Goal: Task Accomplishment & Management: Manage account settings

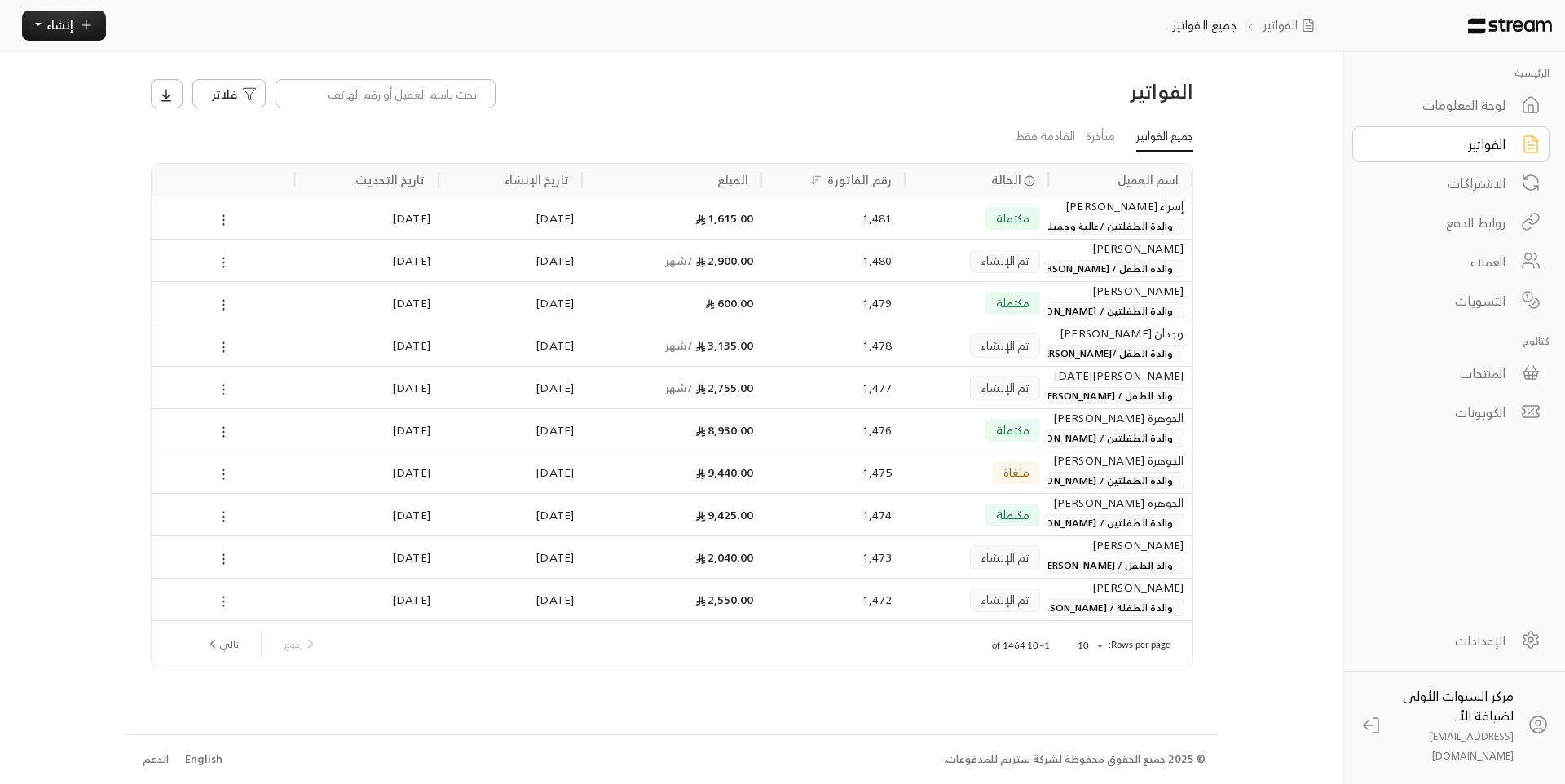
click at [934, 81] on div "فلاتر" at bounding box center [539, 93] width 794 height 29
click at [1472, 148] on div "الفواتير" at bounding box center [1440, 144] width 131 height 20
click at [1410, 109] on div "لوحة المعلومات" at bounding box center [1440, 105] width 131 height 20
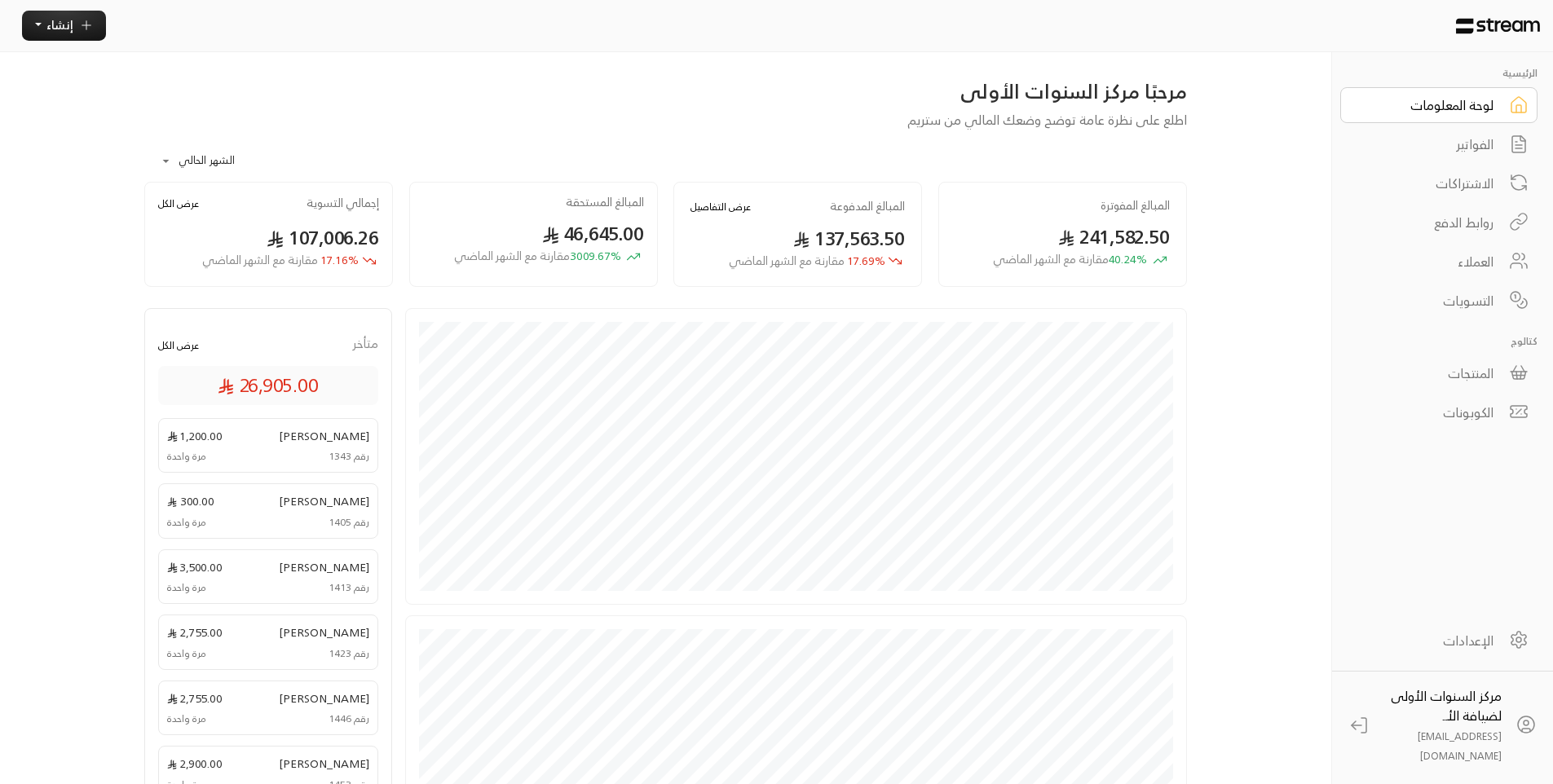
click at [719, 209] on button "عرض التفاصيل" at bounding box center [721, 206] width 60 height 16
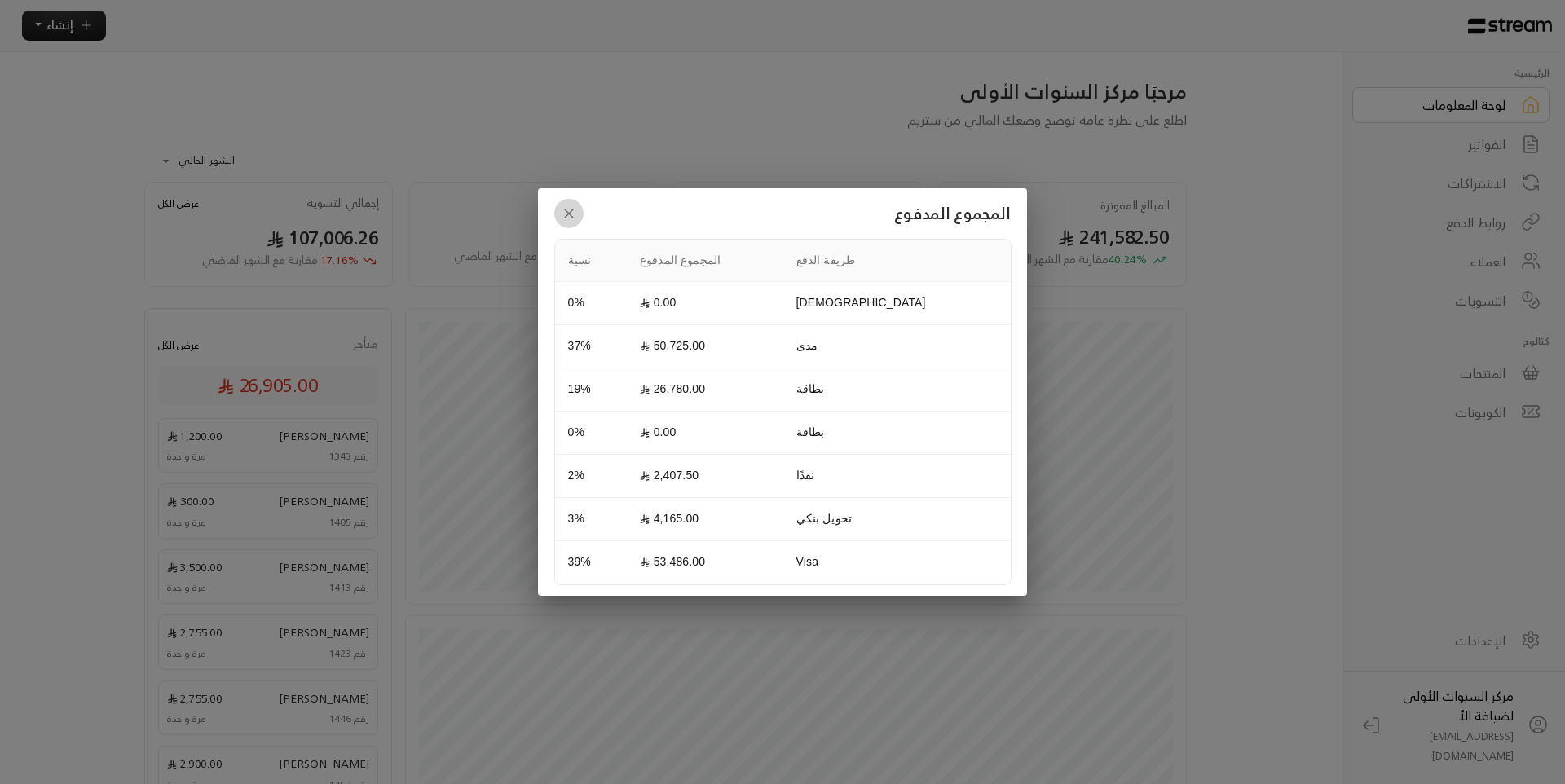
click at [577, 211] on button "button" at bounding box center [568, 212] width 29 height 29
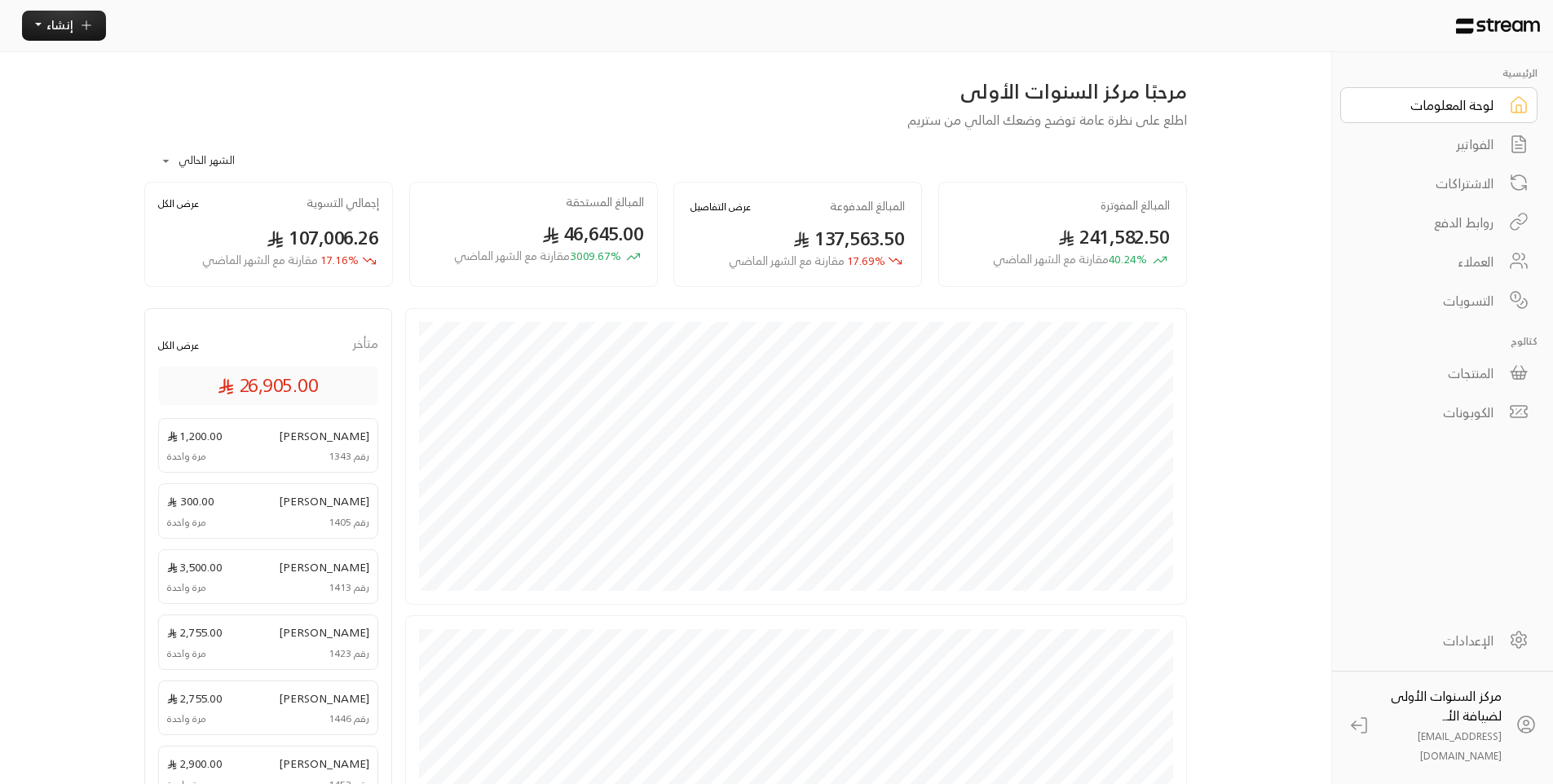
click at [1466, 148] on div "الفواتير" at bounding box center [1428, 144] width 131 height 20
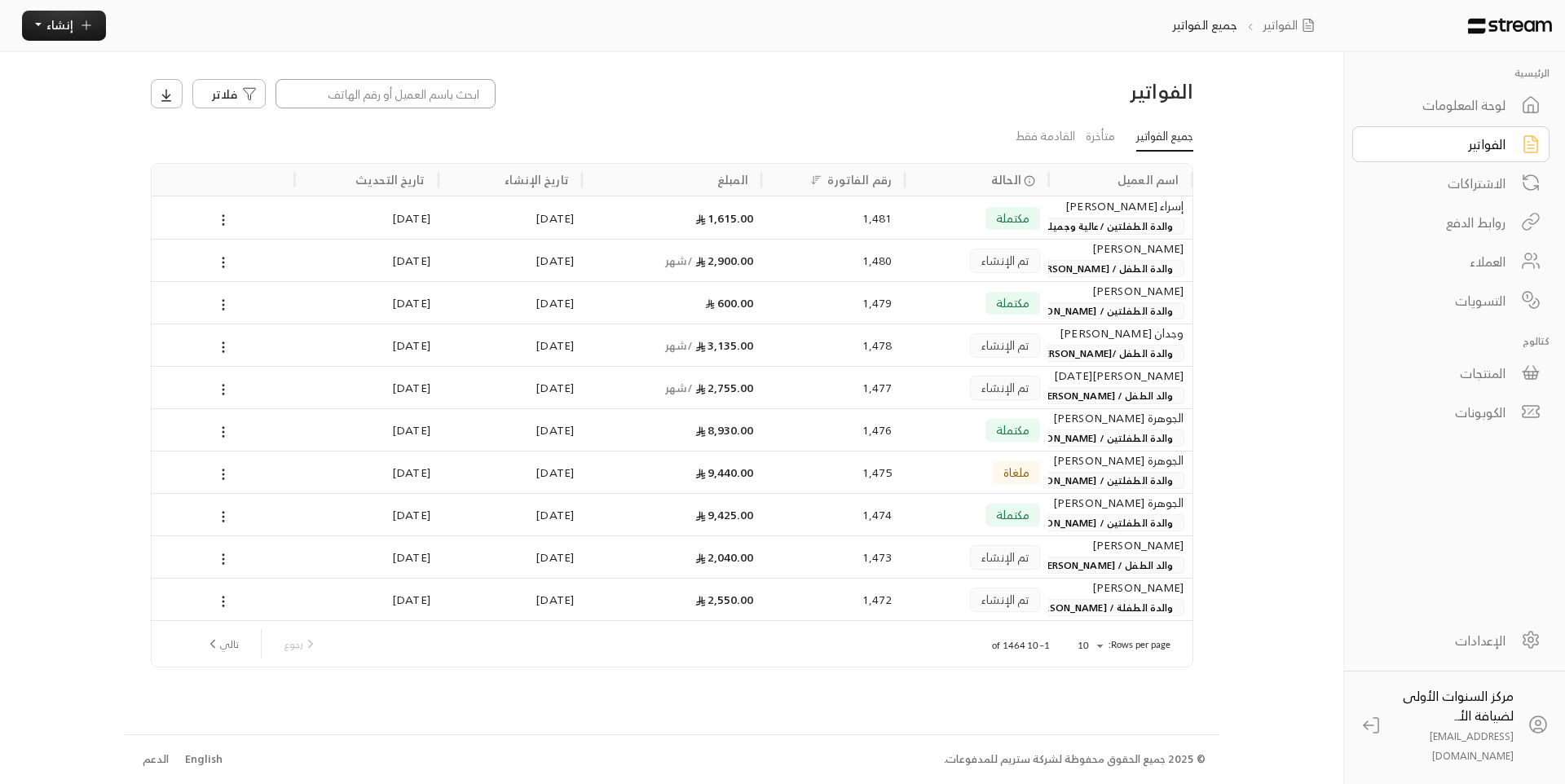
click at [382, 96] on input at bounding box center [385, 93] width 220 height 29
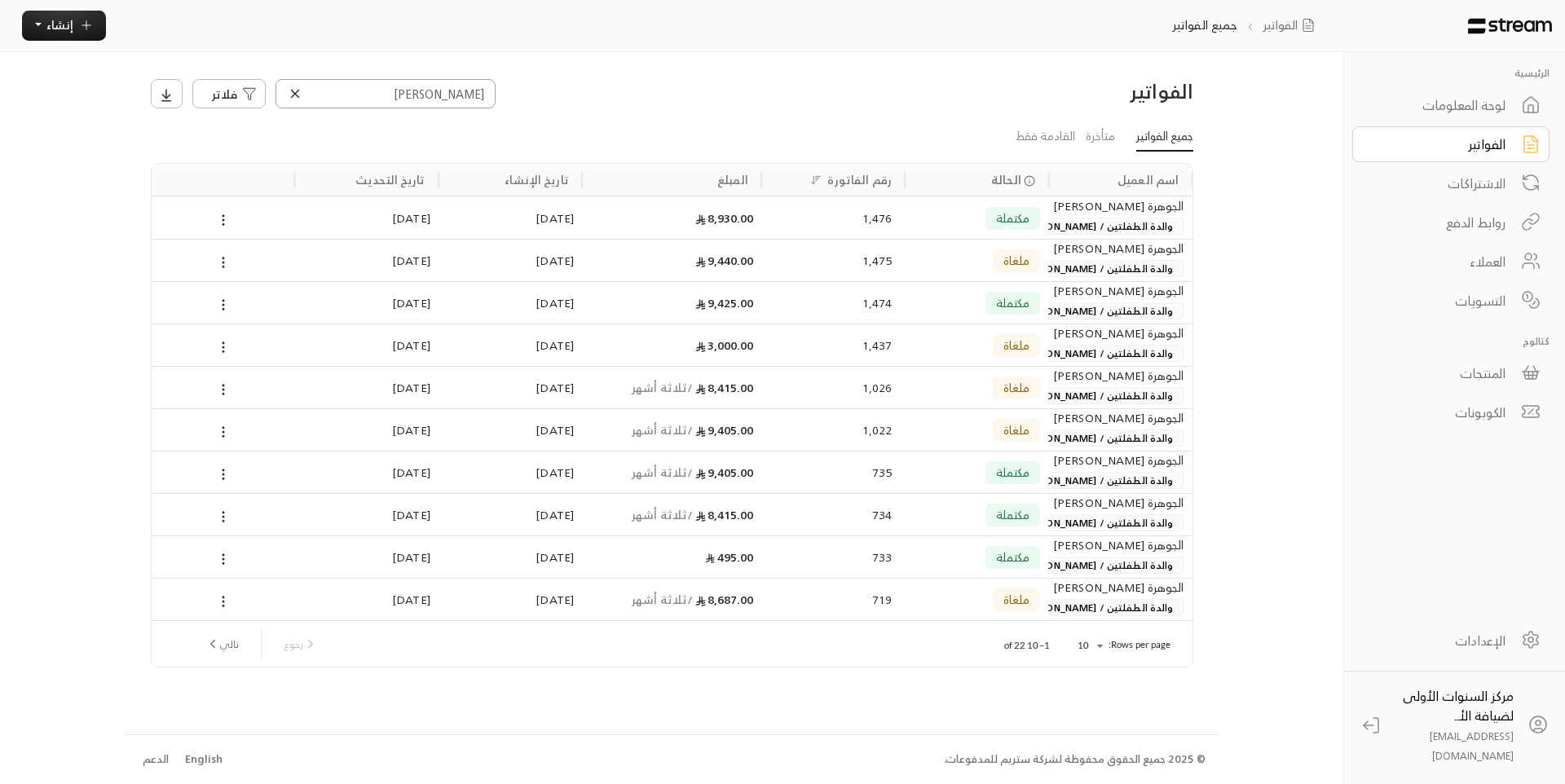
type input "[PERSON_NAME]"
click at [948, 208] on div "مكتملة" at bounding box center [976, 218] width 127 height 41
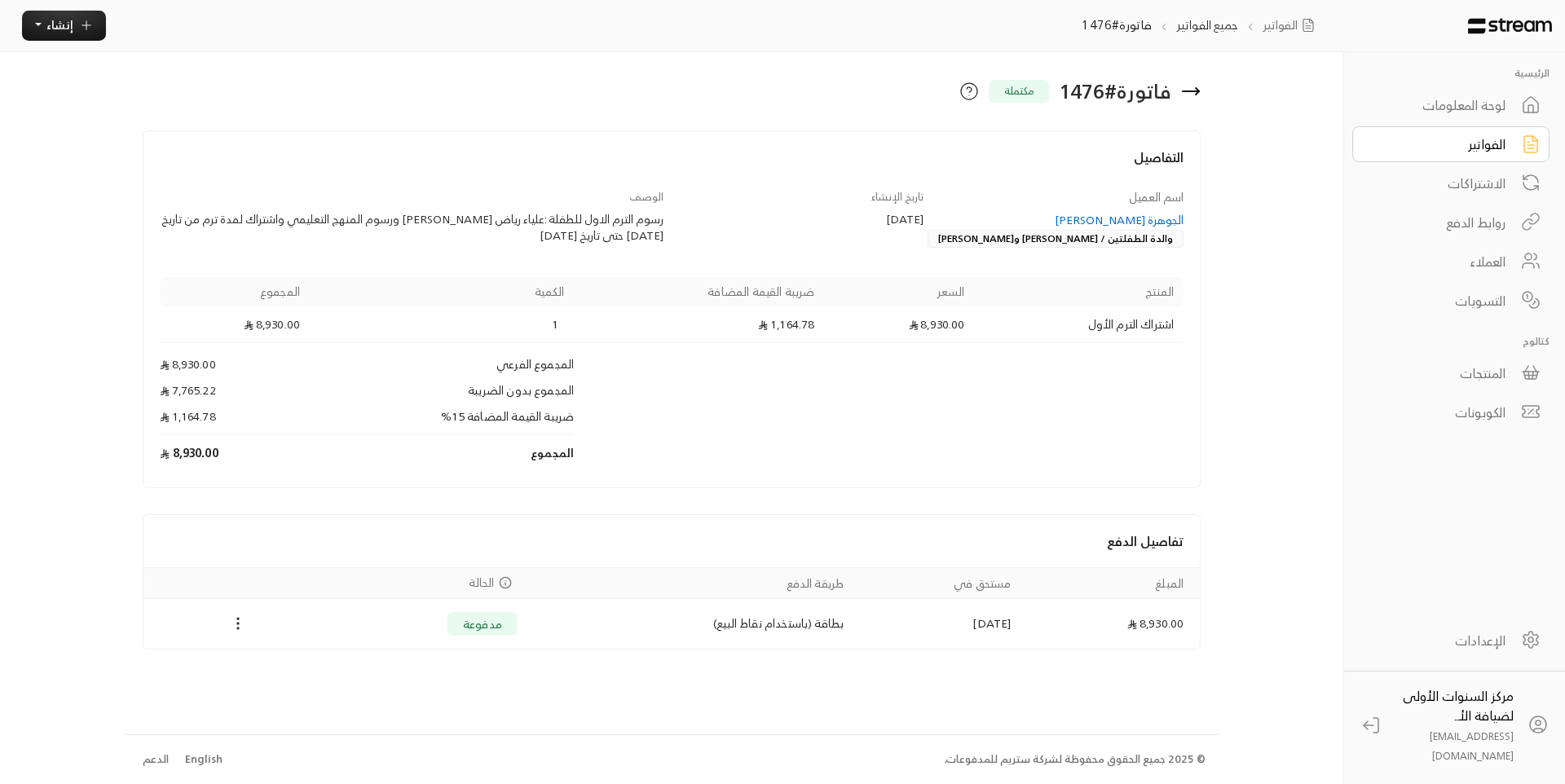
click at [1131, 218] on div "الجوهرة [PERSON_NAME]" at bounding box center [1061, 219] width 244 height 16
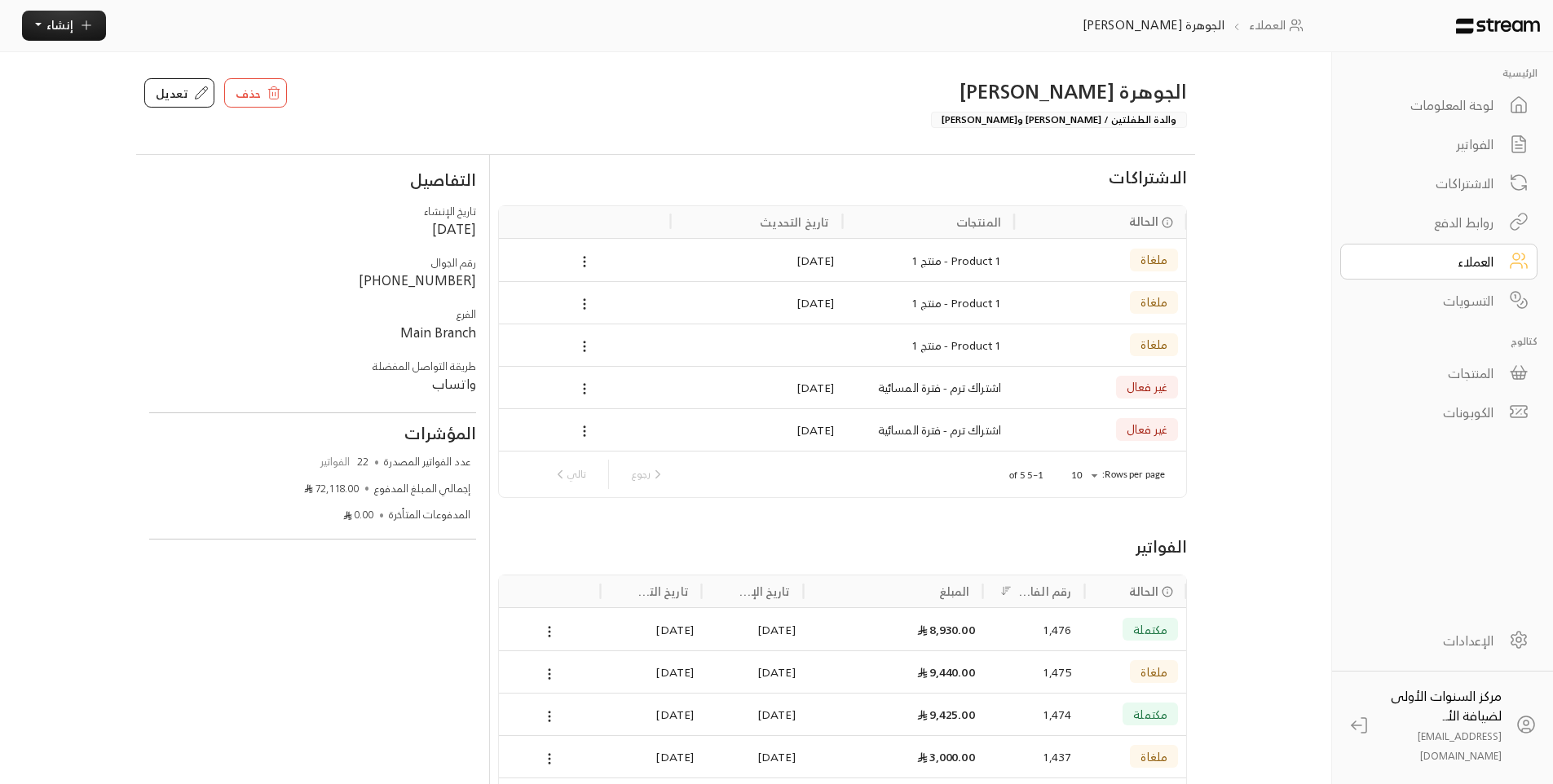
click at [989, 700] on div "1,474" at bounding box center [1033, 713] width 102 height 42
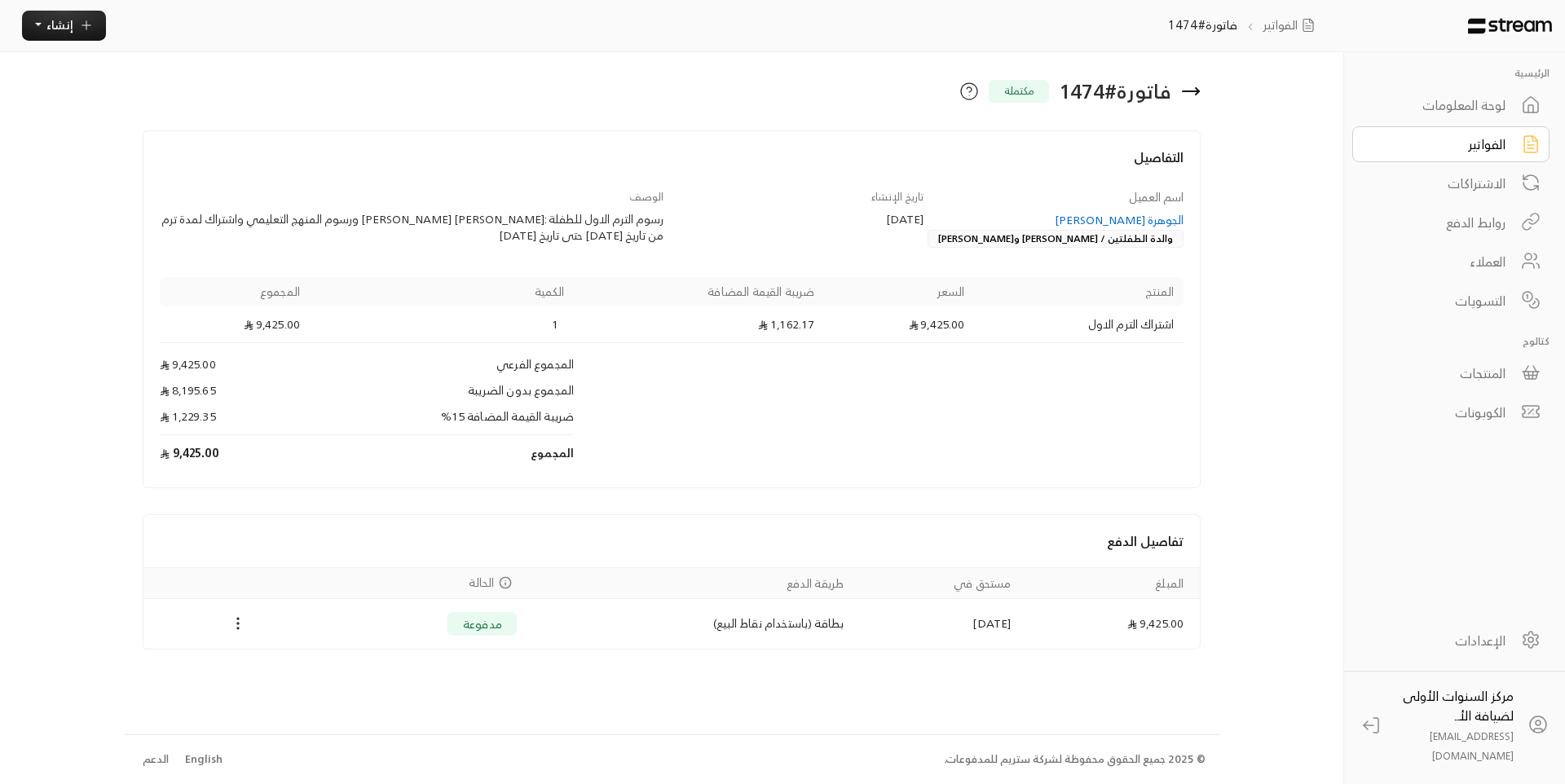
click at [857, 104] on div "فاتورة # 1474 مكتملة" at bounding box center [850, 92] width 716 height 26
click at [1438, 106] on div "لوحة المعلومات" at bounding box center [1440, 105] width 131 height 20
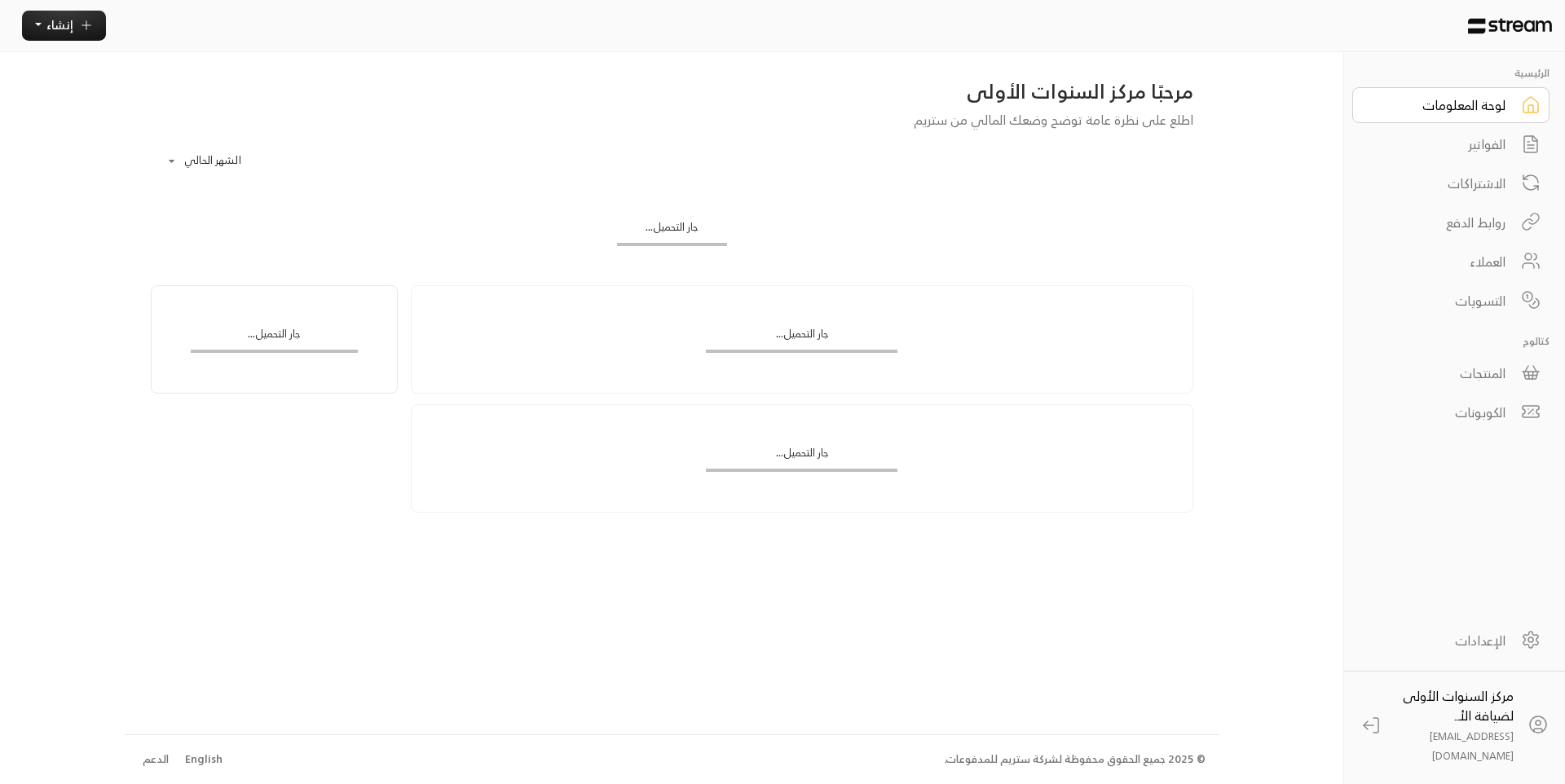
click at [1444, 152] on div "الفواتير" at bounding box center [1440, 144] width 131 height 20
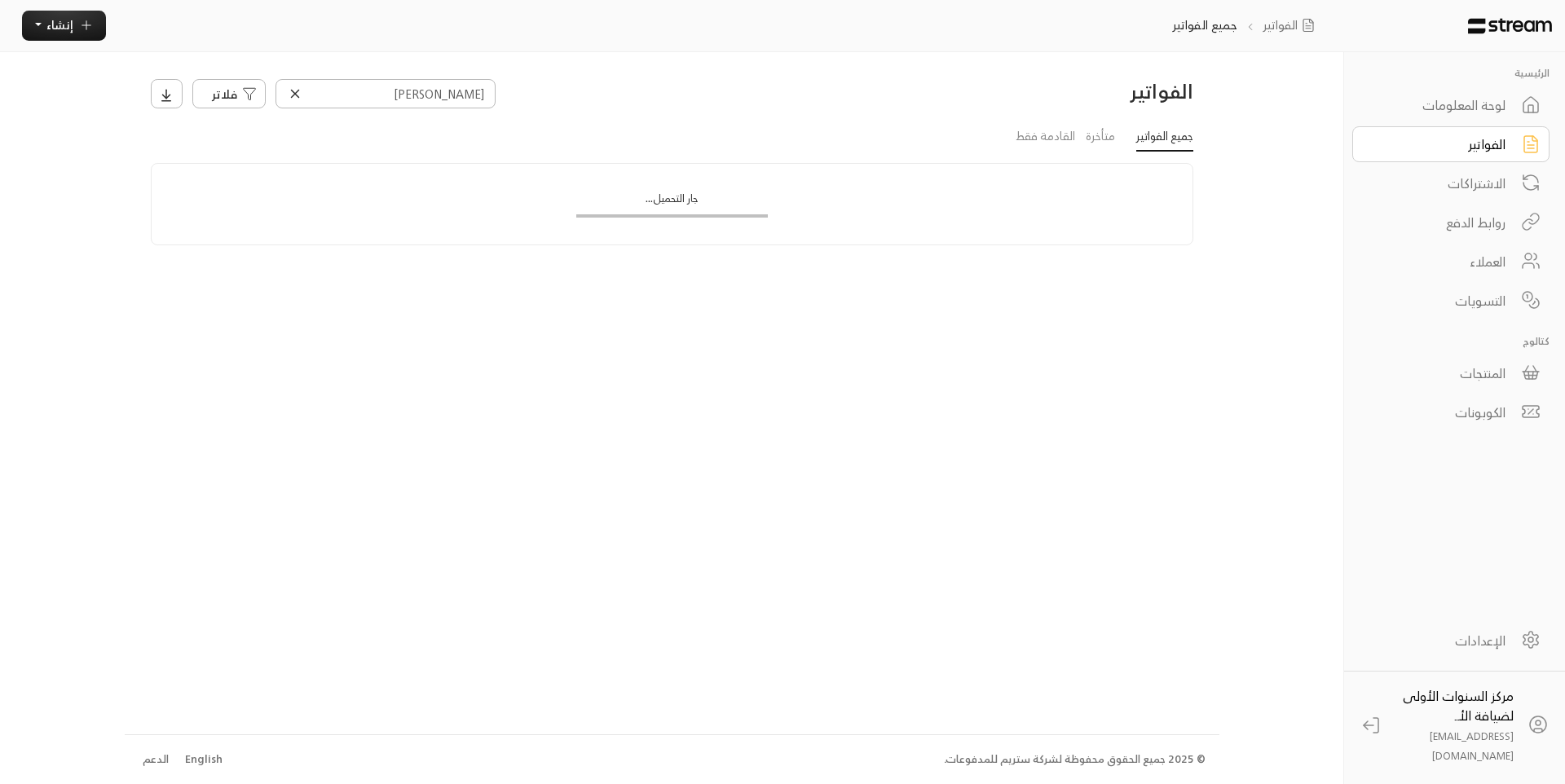
click at [1449, 112] on div "لوحة المعلومات" at bounding box center [1440, 105] width 131 height 20
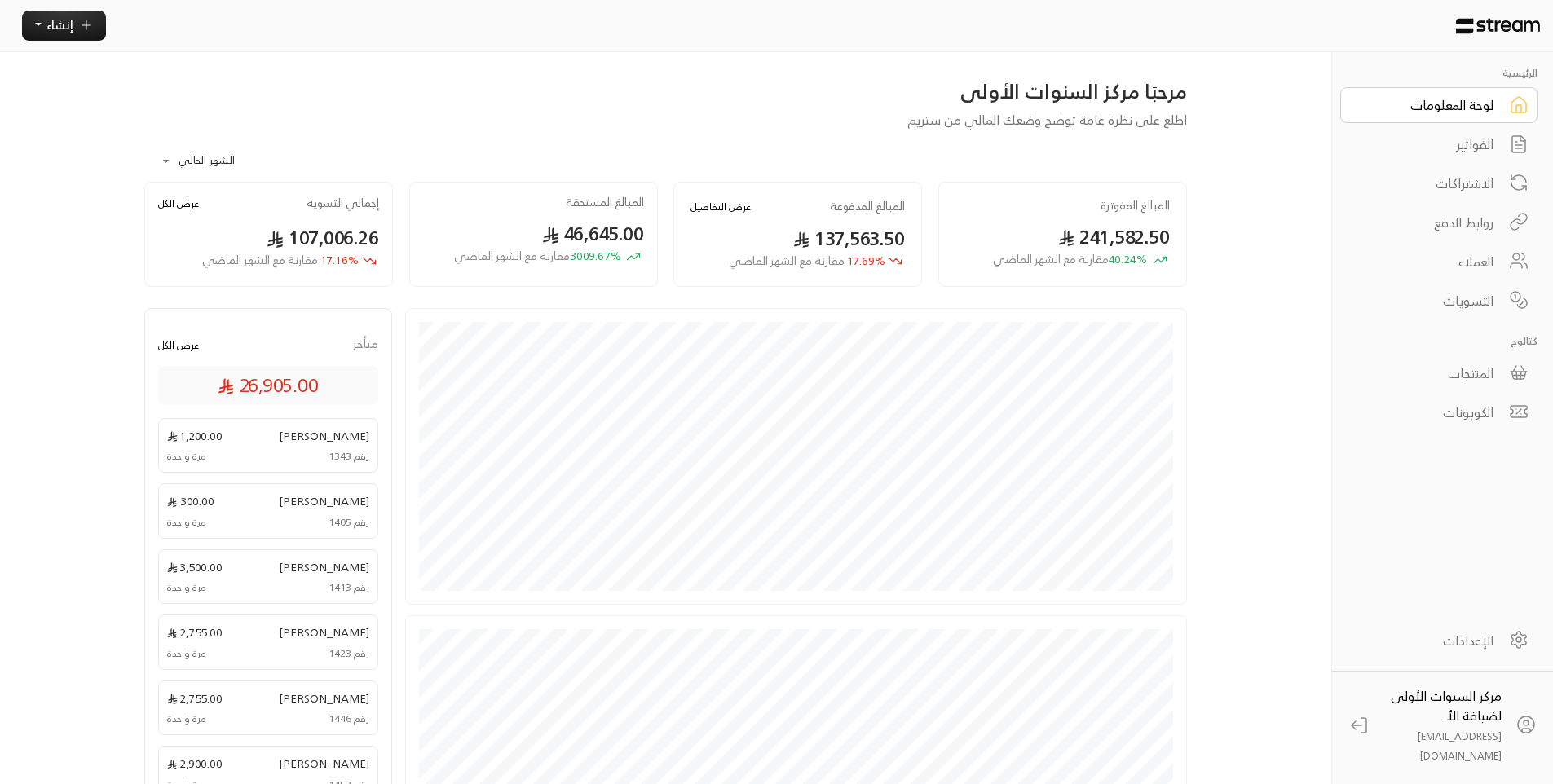
click at [1477, 137] on div "الفواتير" at bounding box center [1428, 144] width 131 height 20
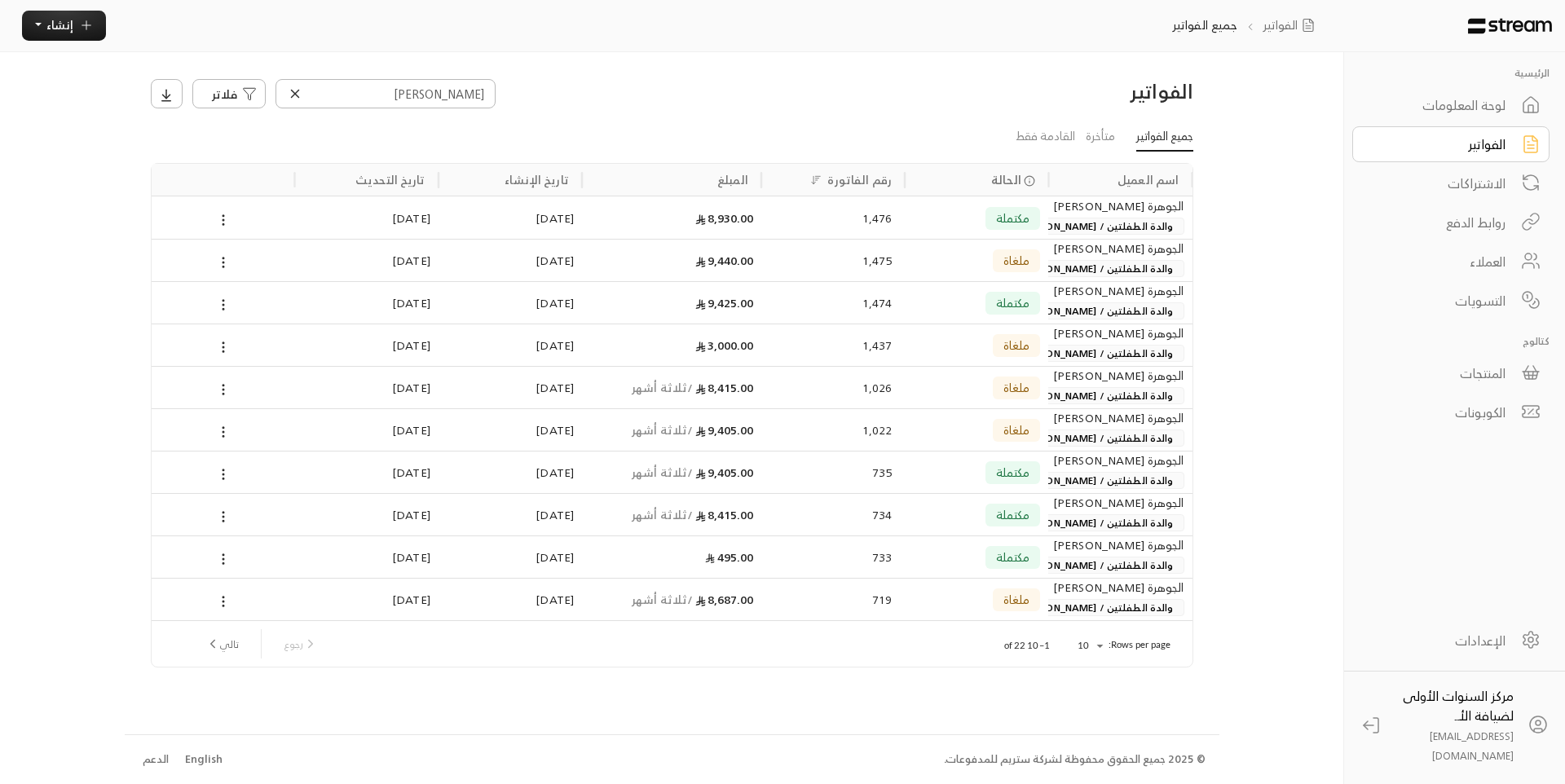
click at [290, 92] on icon at bounding box center [295, 94] width 15 height 15
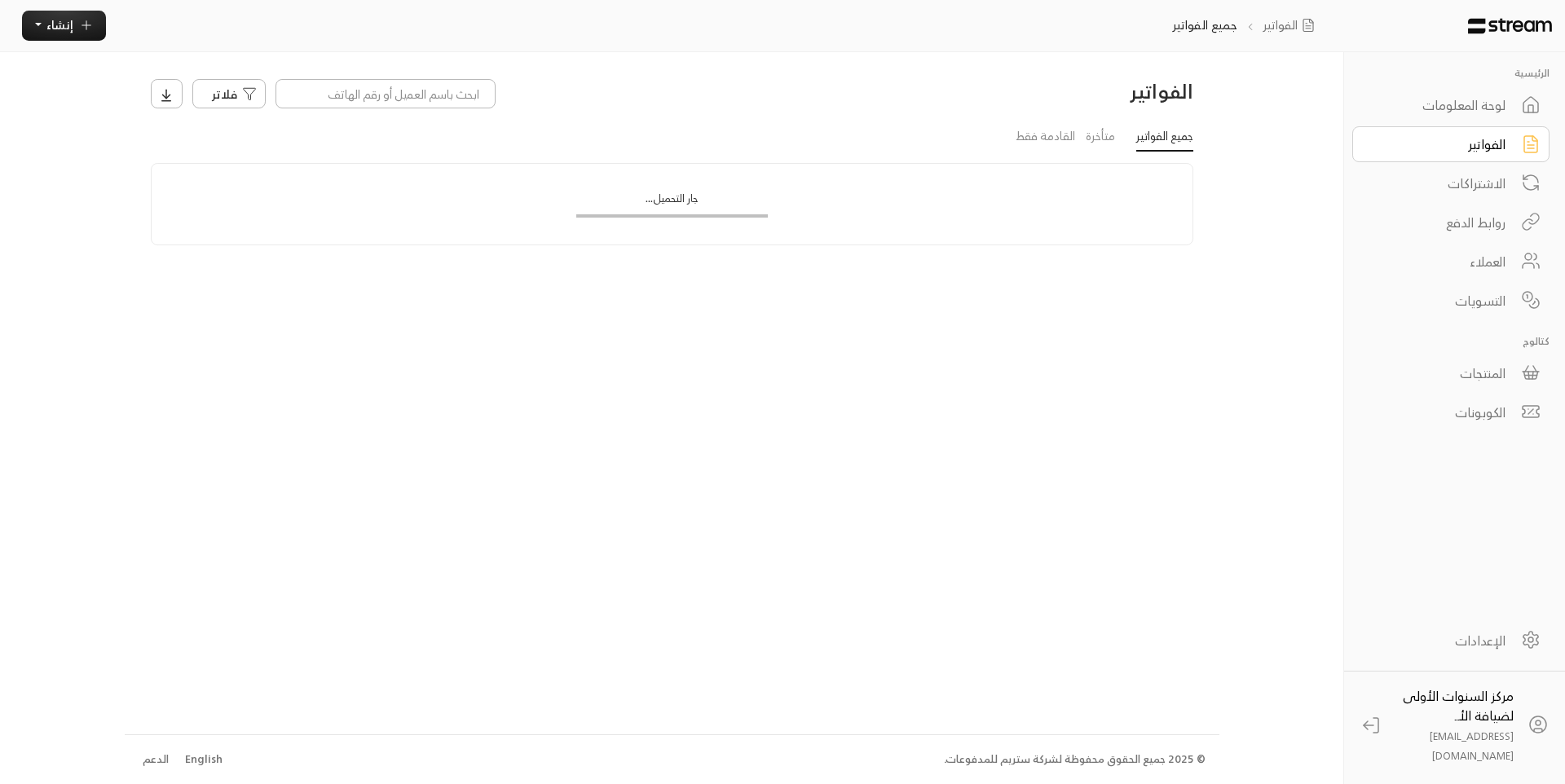
click at [645, 94] on div "فلاتر" at bounding box center [539, 93] width 778 height 29
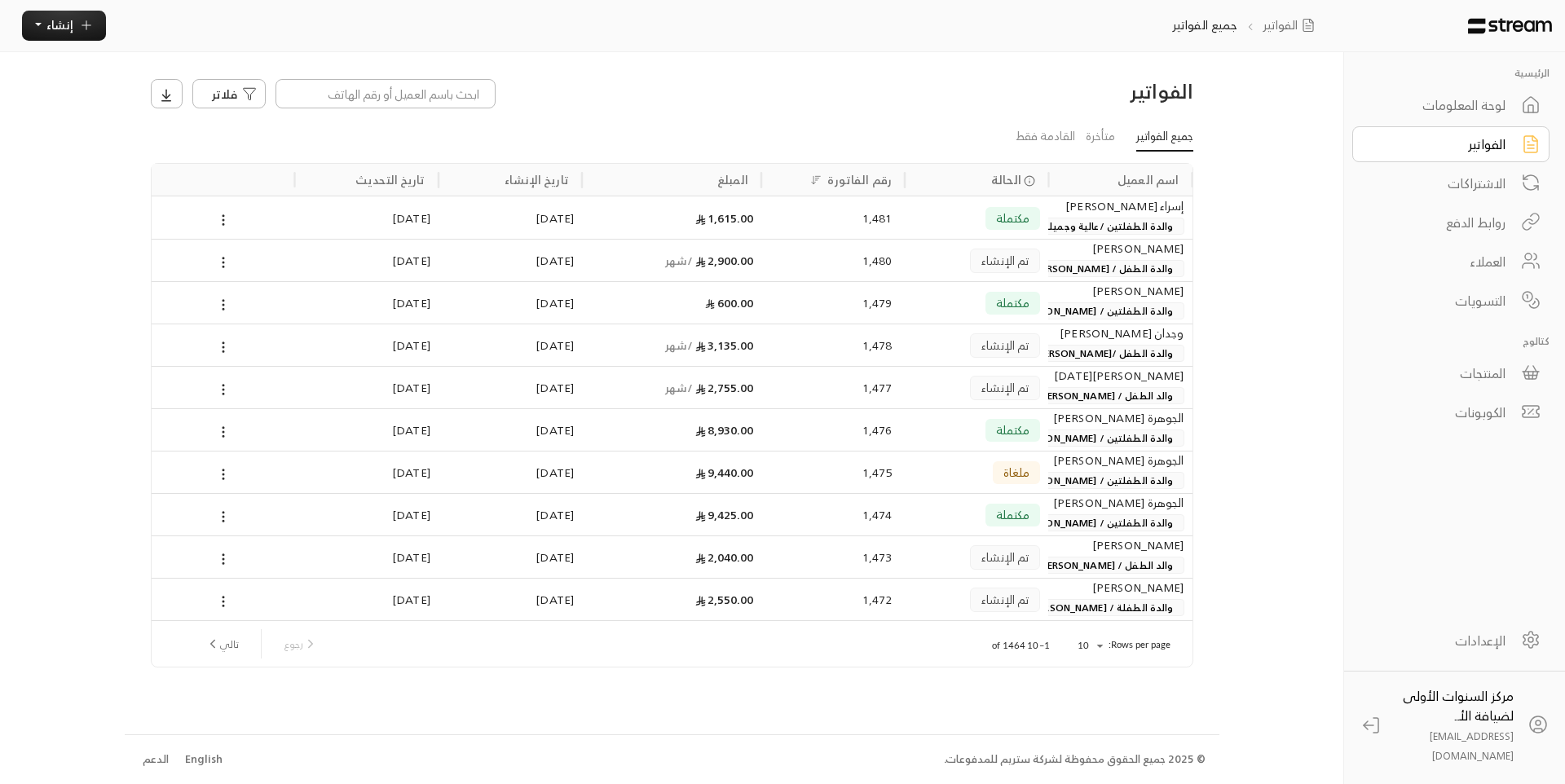
click at [1470, 103] on div "لوحة المعلومات" at bounding box center [1440, 105] width 131 height 20
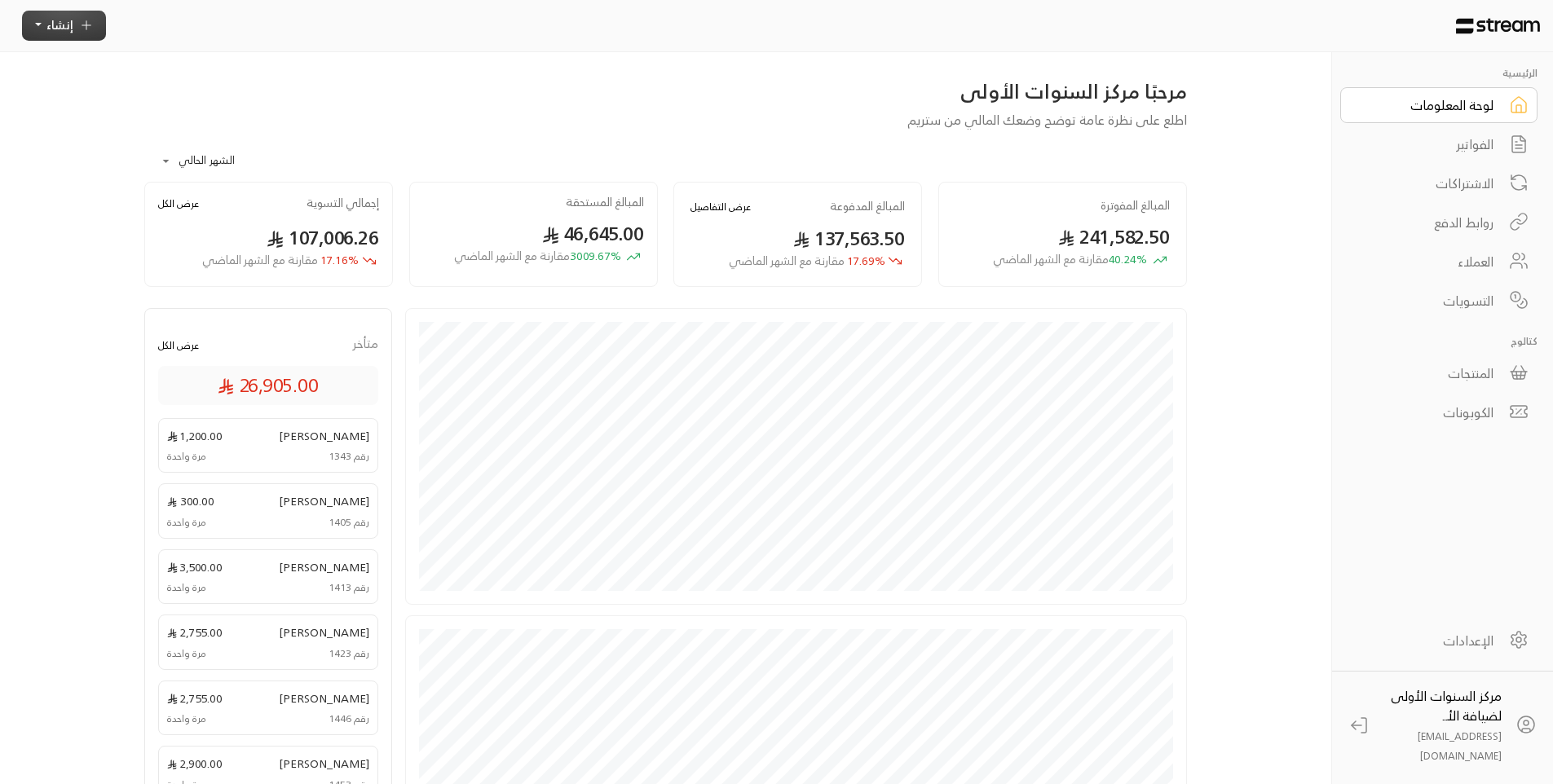
click at [84, 25] on icon "button" at bounding box center [86, 25] width 9 height 0
click at [217, 173] on p "أتمتة الفواتير المتكررة للفواتير المستمرة." at bounding box center [139, 166] width 204 height 16
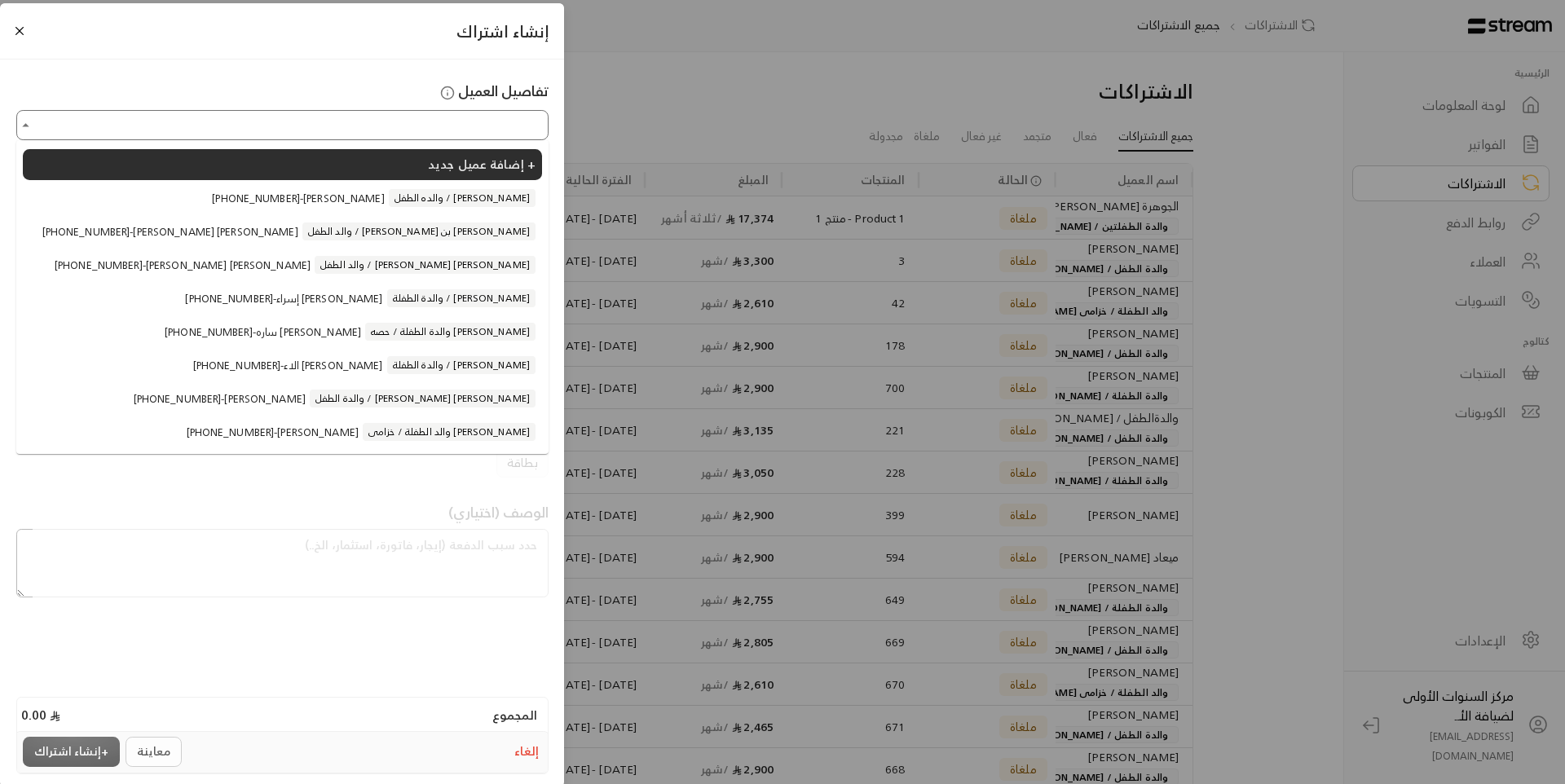
click at [513, 123] on input "اختر العميل" at bounding box center [282, 124] width 527 height 25
click at [467, 222] on li "+966546699191 - حاتم بن حسن بن يعقوب محمد خليل والد الطفل / بتال حاتم بن حسن بن…" at bounding box center [282, 231] width 519 height 31
type input "**********"
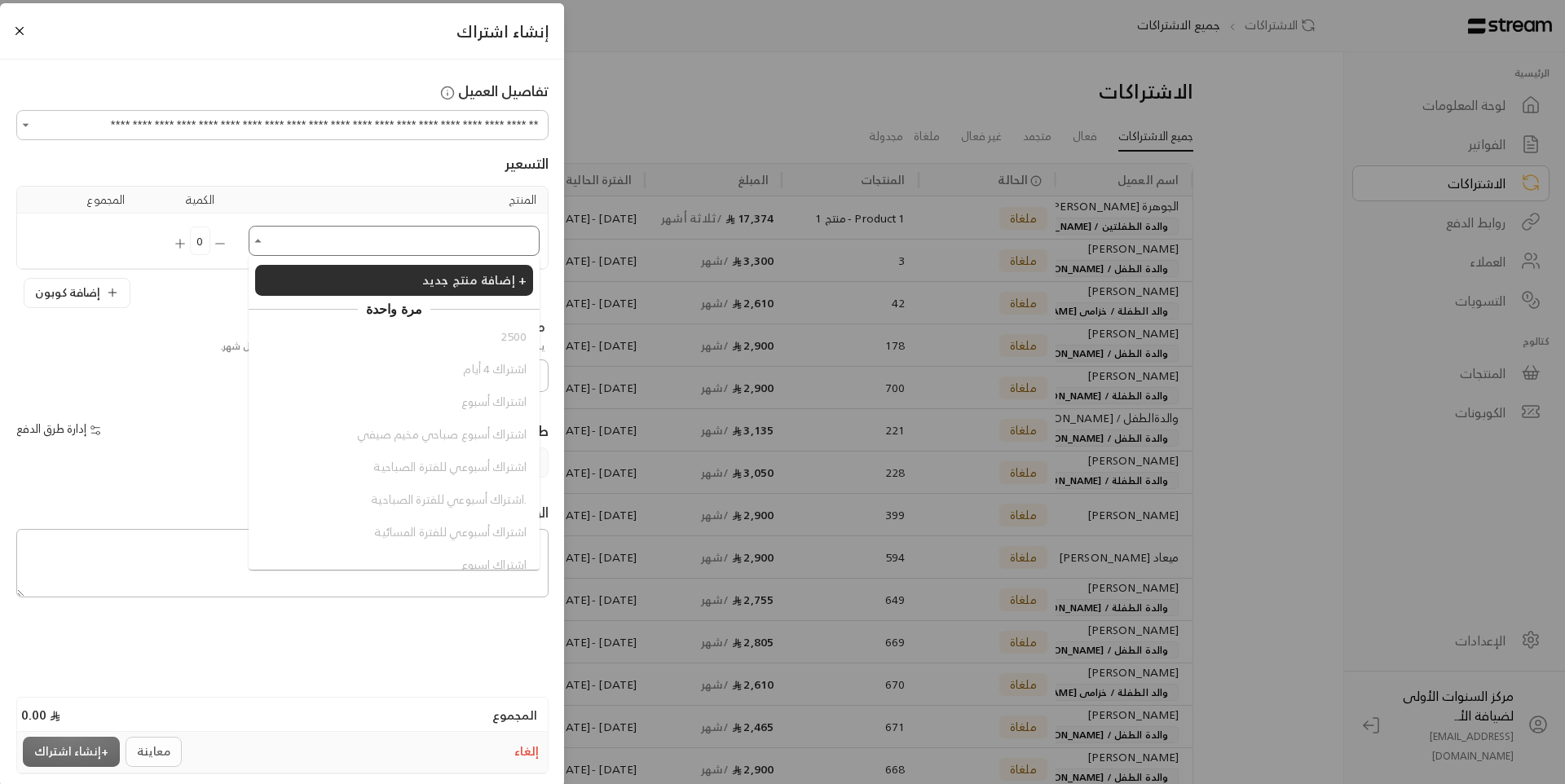
click at [475, 230] on input "اختر العميل" at bounding box center [394, 240] width 286 height 25
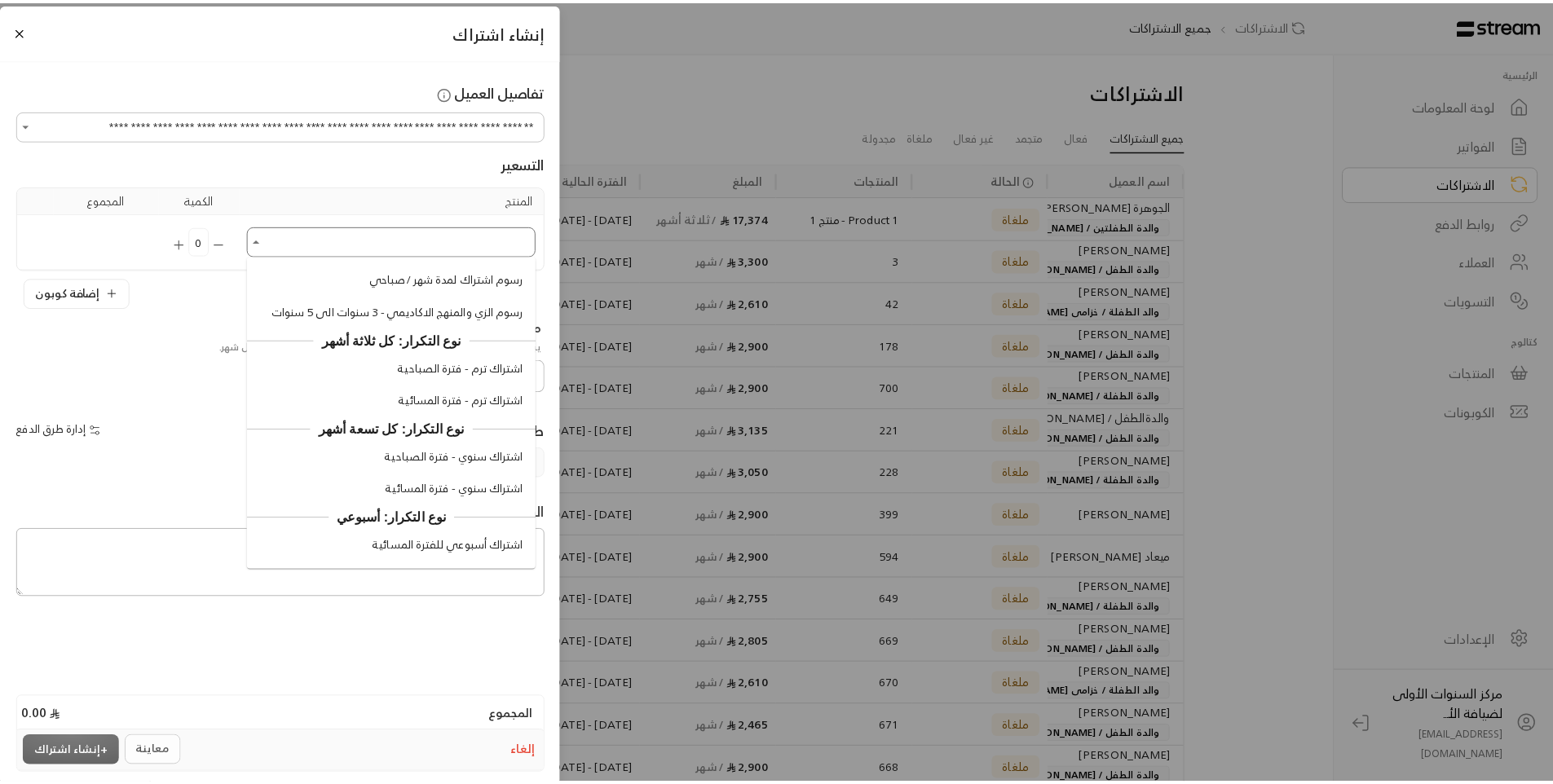
scroll to position [1761, 0]
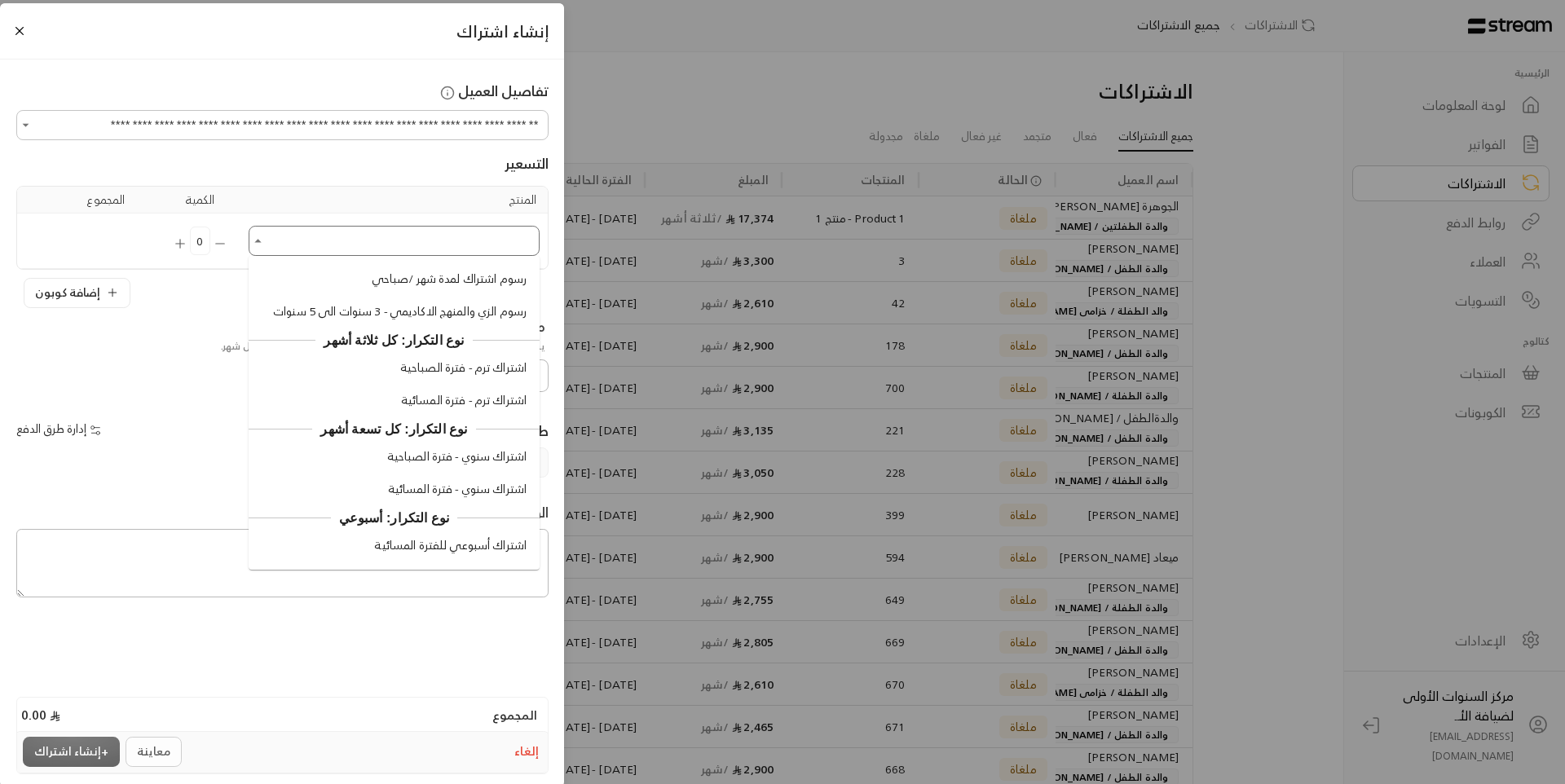
click at [468, 406] on span "اشتراك ترم - فترة المسائية" at bounding box center [463, 400] width 125 height 17
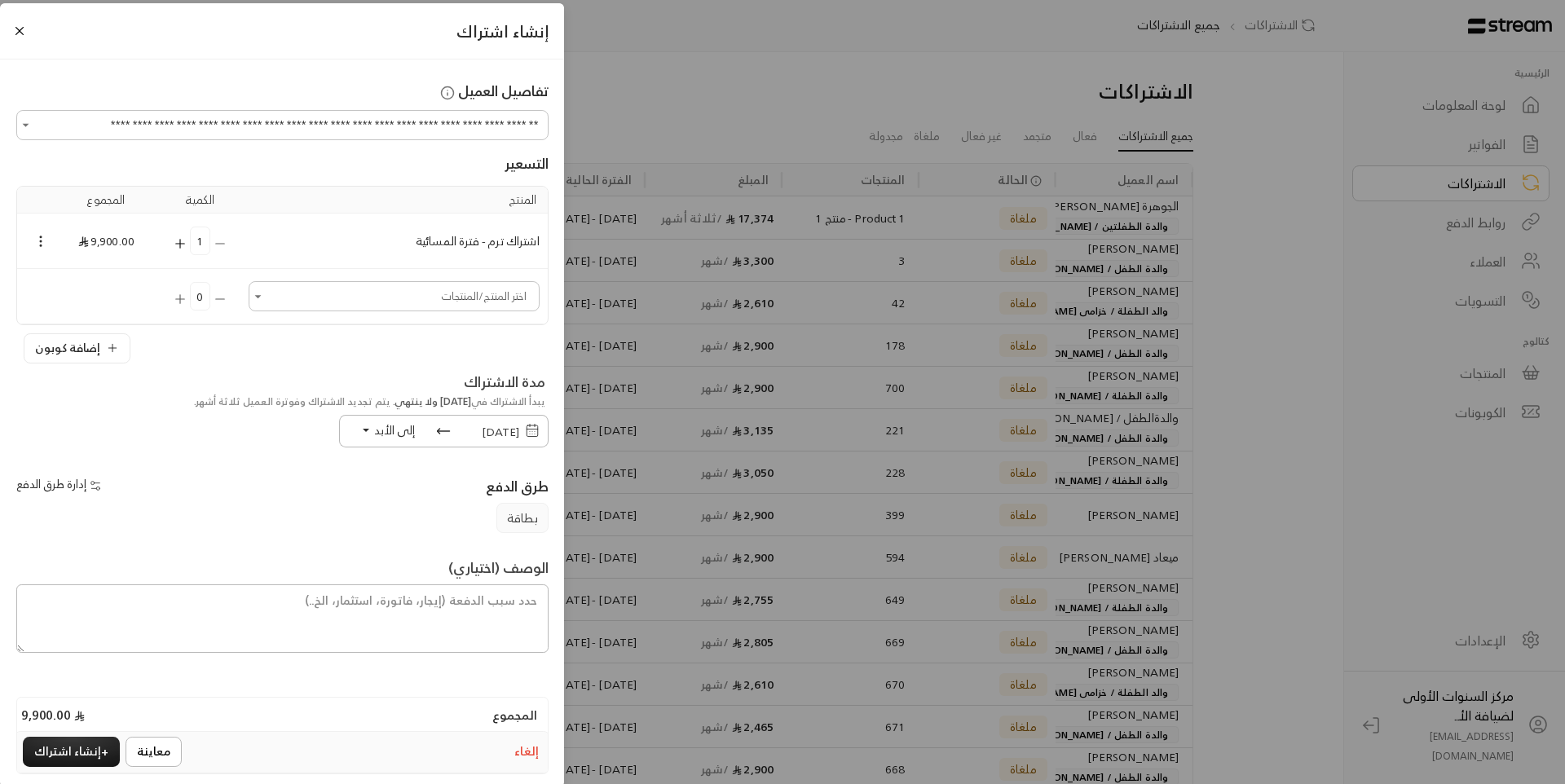
click at [491, 429] on span "13/08/2025" at bounding box center [501, 431] width 37 height 21
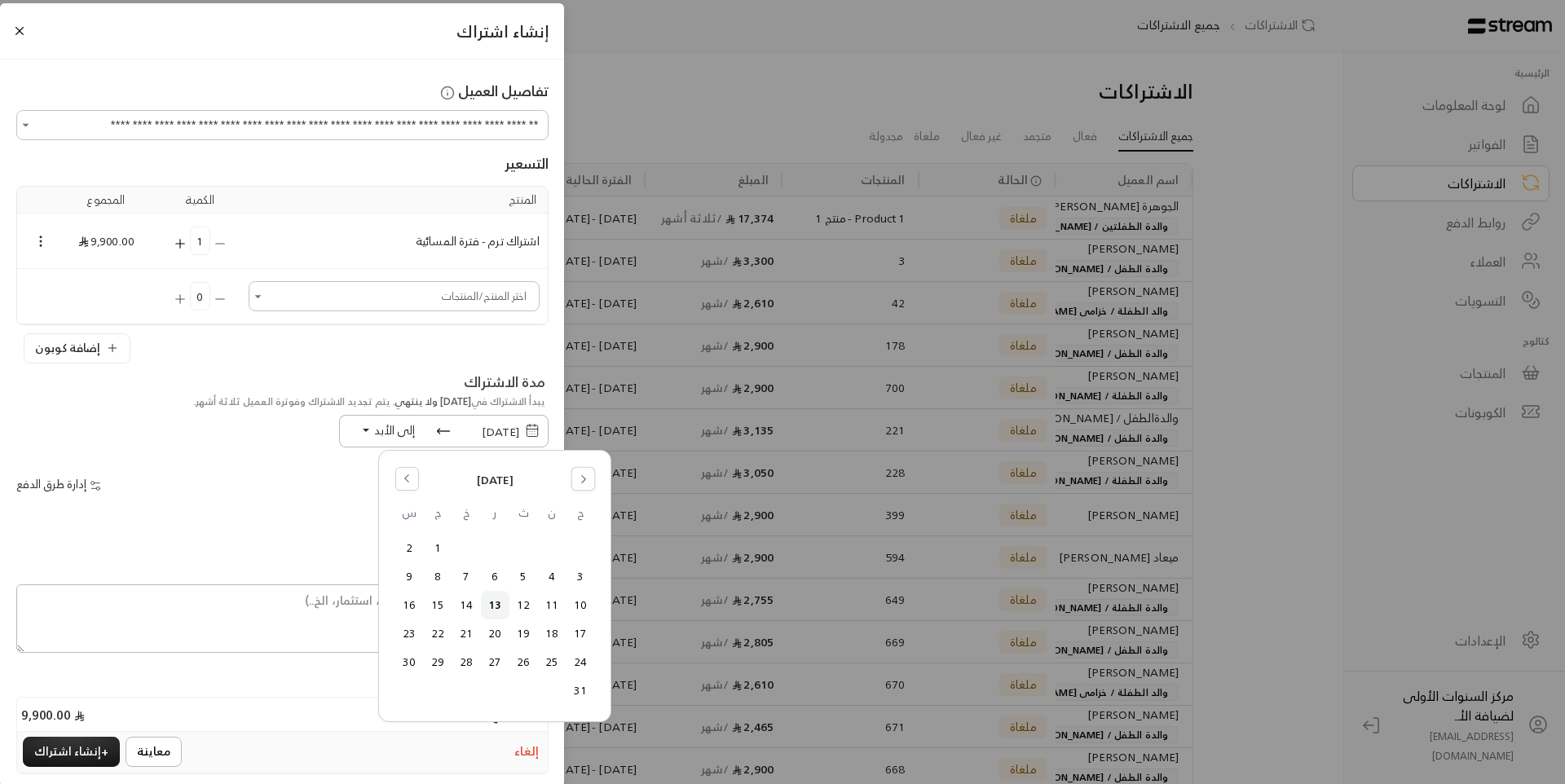
click at [575, 483] on button "Go to the Next Month" at bounding box center [583, 478] width 24 height 24
click at [551, 551] on button "1" at bounding box center [552, 547] width 27 height 27
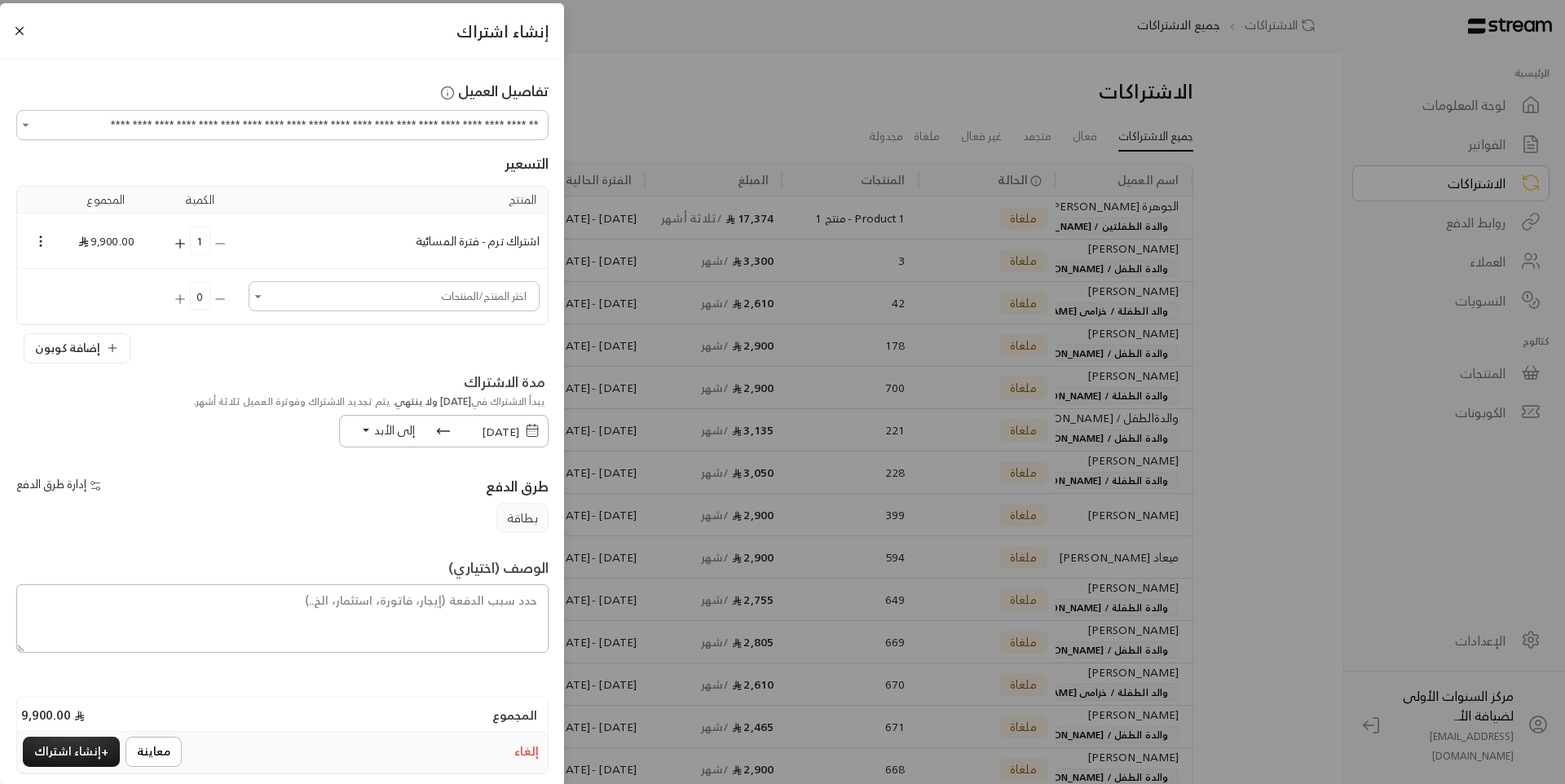
click at [364, 430] on button "إلى الأبد" at bounding box center [388, 429] width 97 height 28
click at [637, 130] on div "**********" at bounding box center [782, 392] width 1565 height 784
click at [525, 754] on button "إلغاء" at bounding box center [527, 751] width 30 height 23
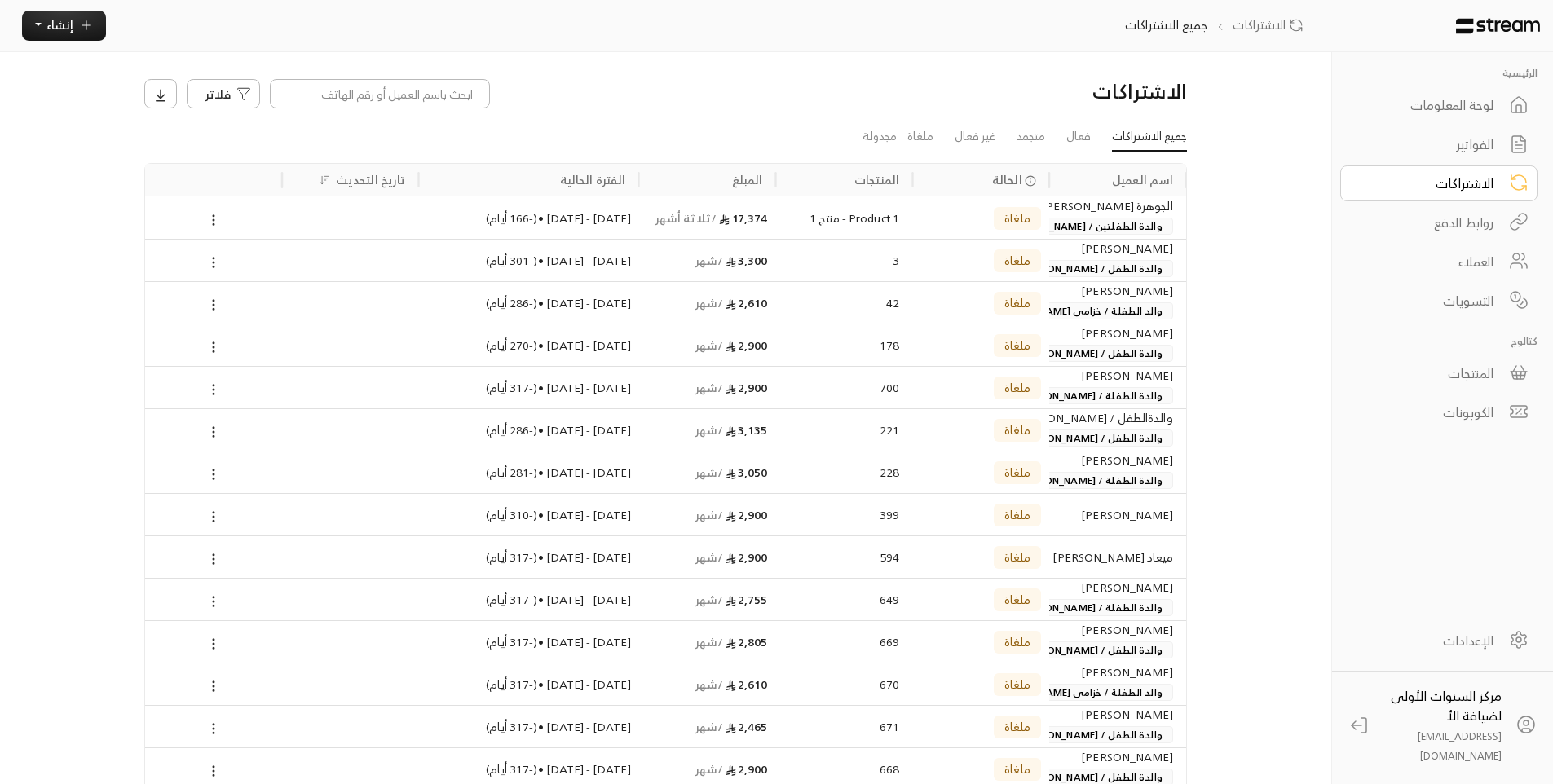
click at [1428, 109] on div "لوحة المعلومات" at bounding box center [1428, 105] width 131 height 20
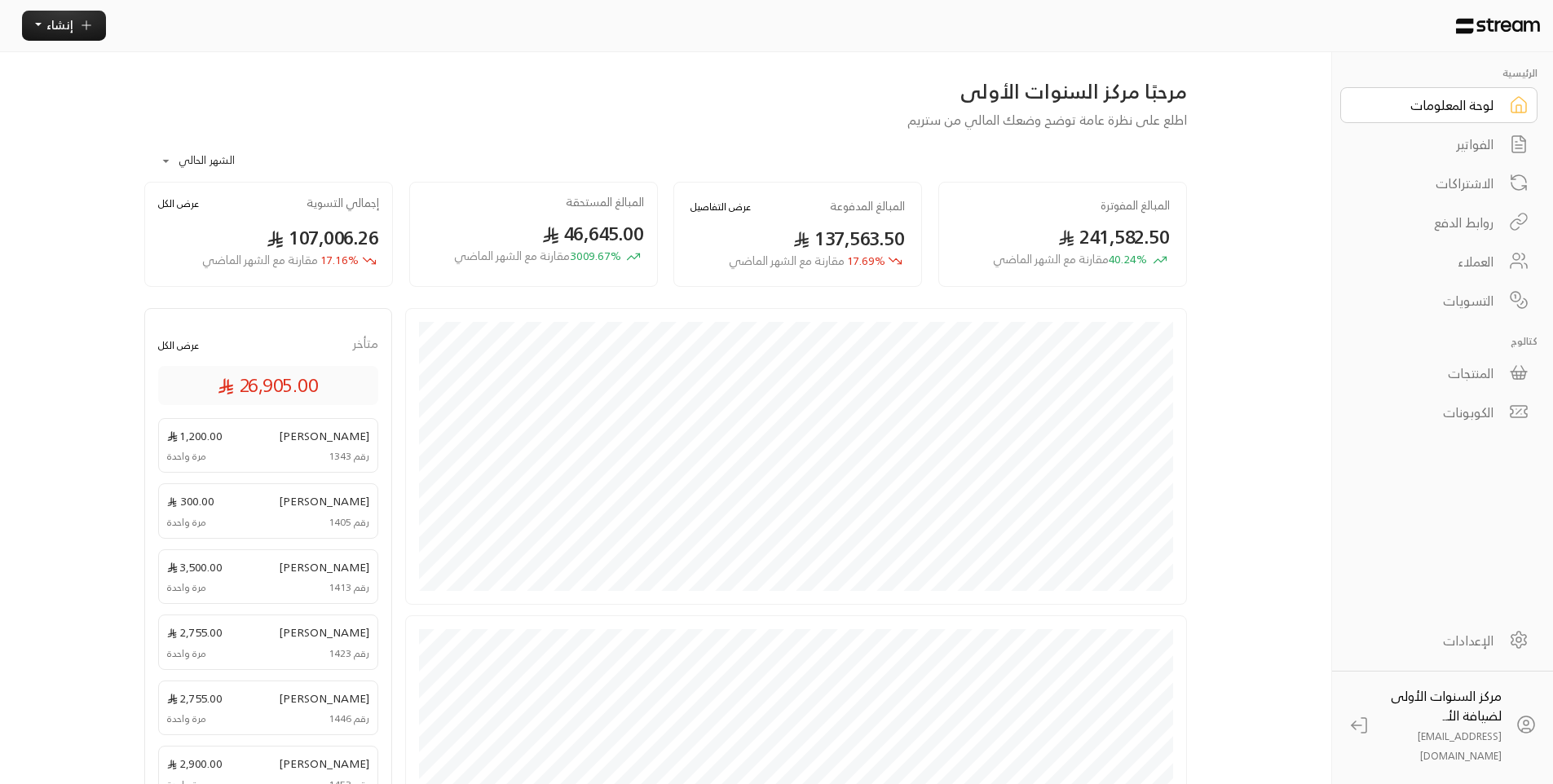
click at [828, 105] on div "مرحبًا مركز السنوات الأولى اطلع على نظرة عامة توضح وضعك المالي من ستريم" at bounding box center [665, 104] width 1059 height 51
click at [715, 208] on button "عرض التفاصيل" at bounding box center [721, 206] width 60 height 16
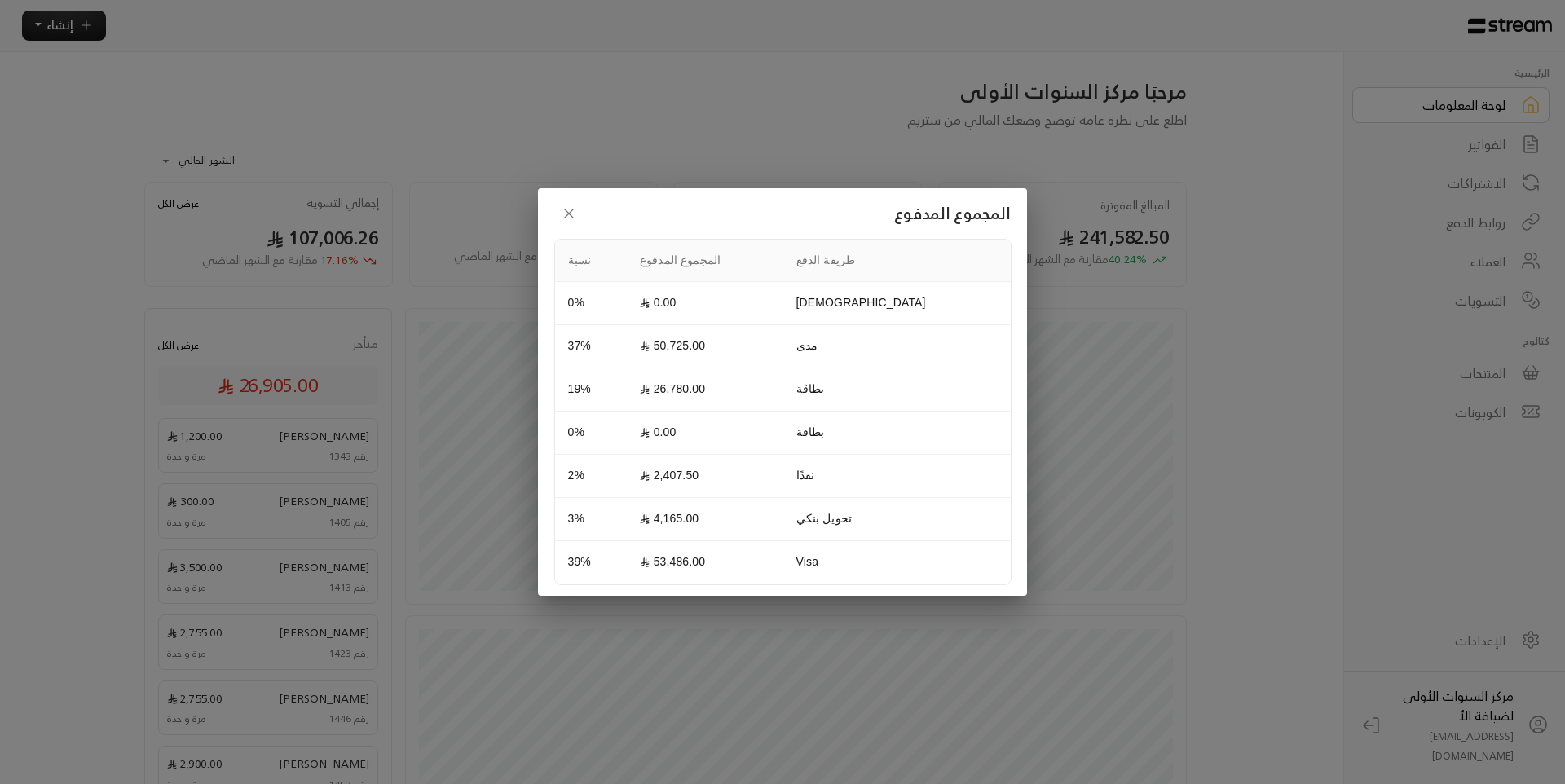
click at [578, 218] on button "button" at bounding box center [568, 212] width 29 height 29
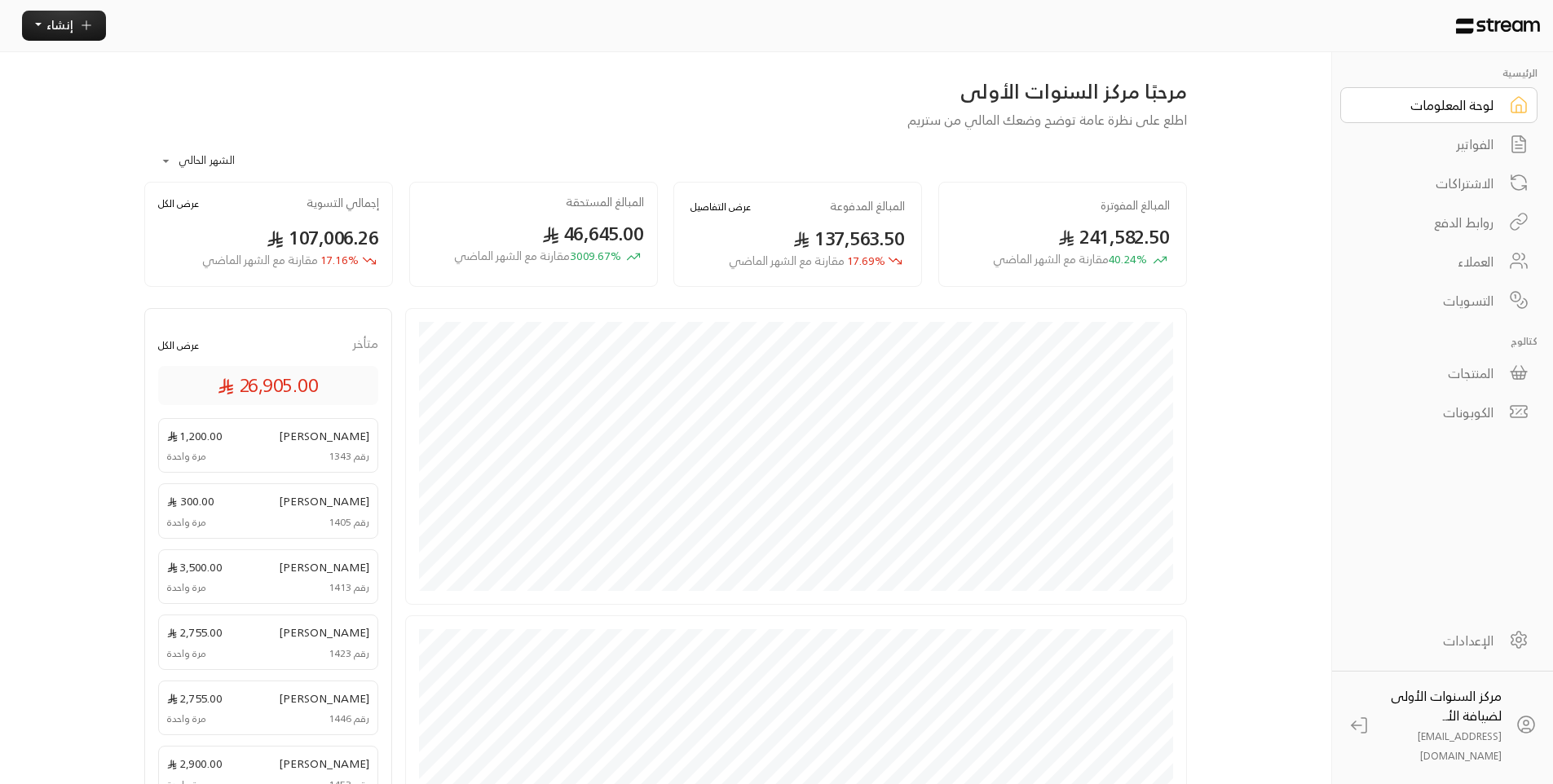
click at [1467, 143] on div "الفواتير" at bounding box center [1428, 144] width 131 height 20
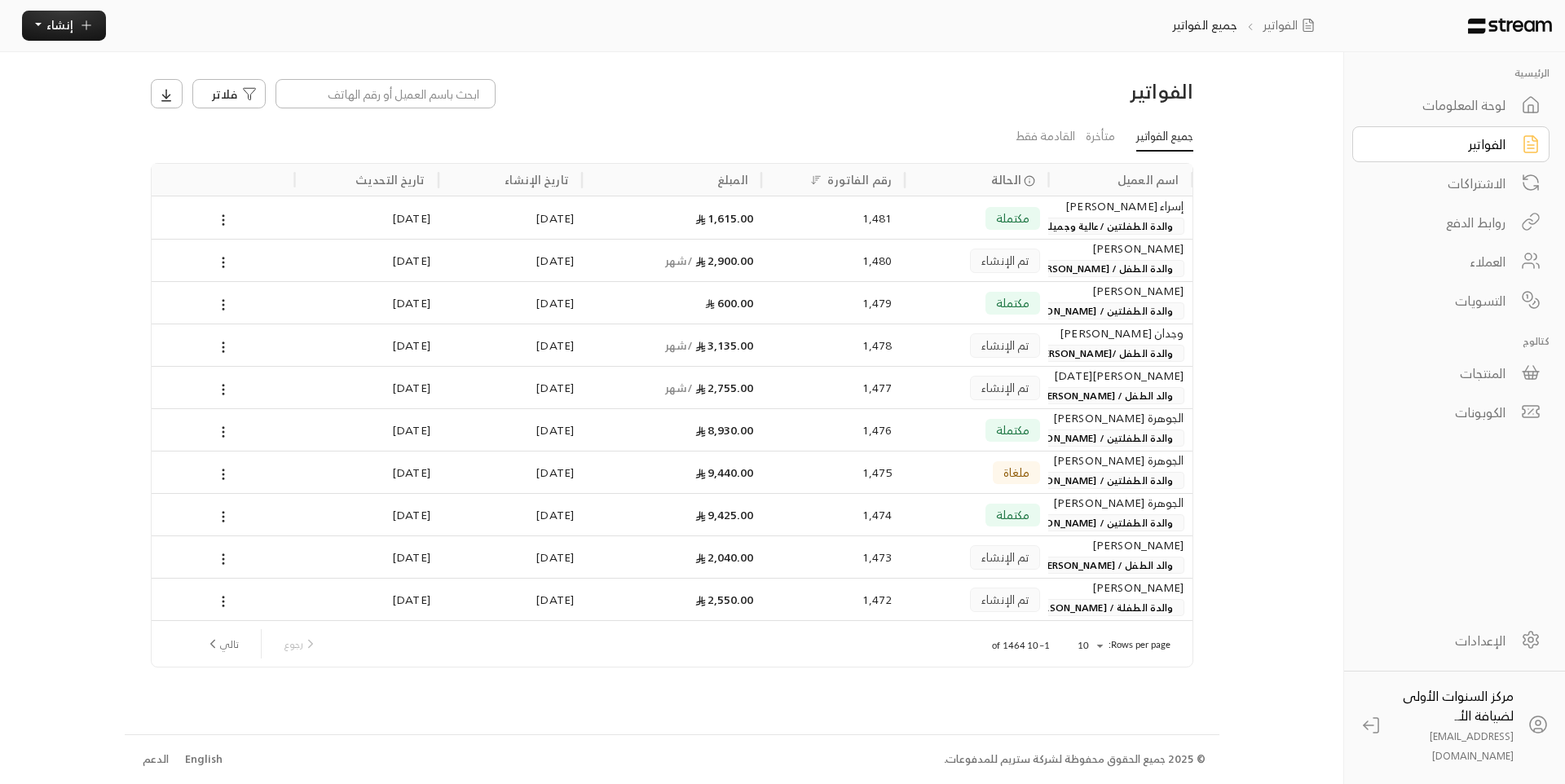
click at [1075, 221] on span "والدة الطفلتين /عالية وجميلة أسامة عزيز الدين علي" at bounding box center [1068, 225] width 230 height 17
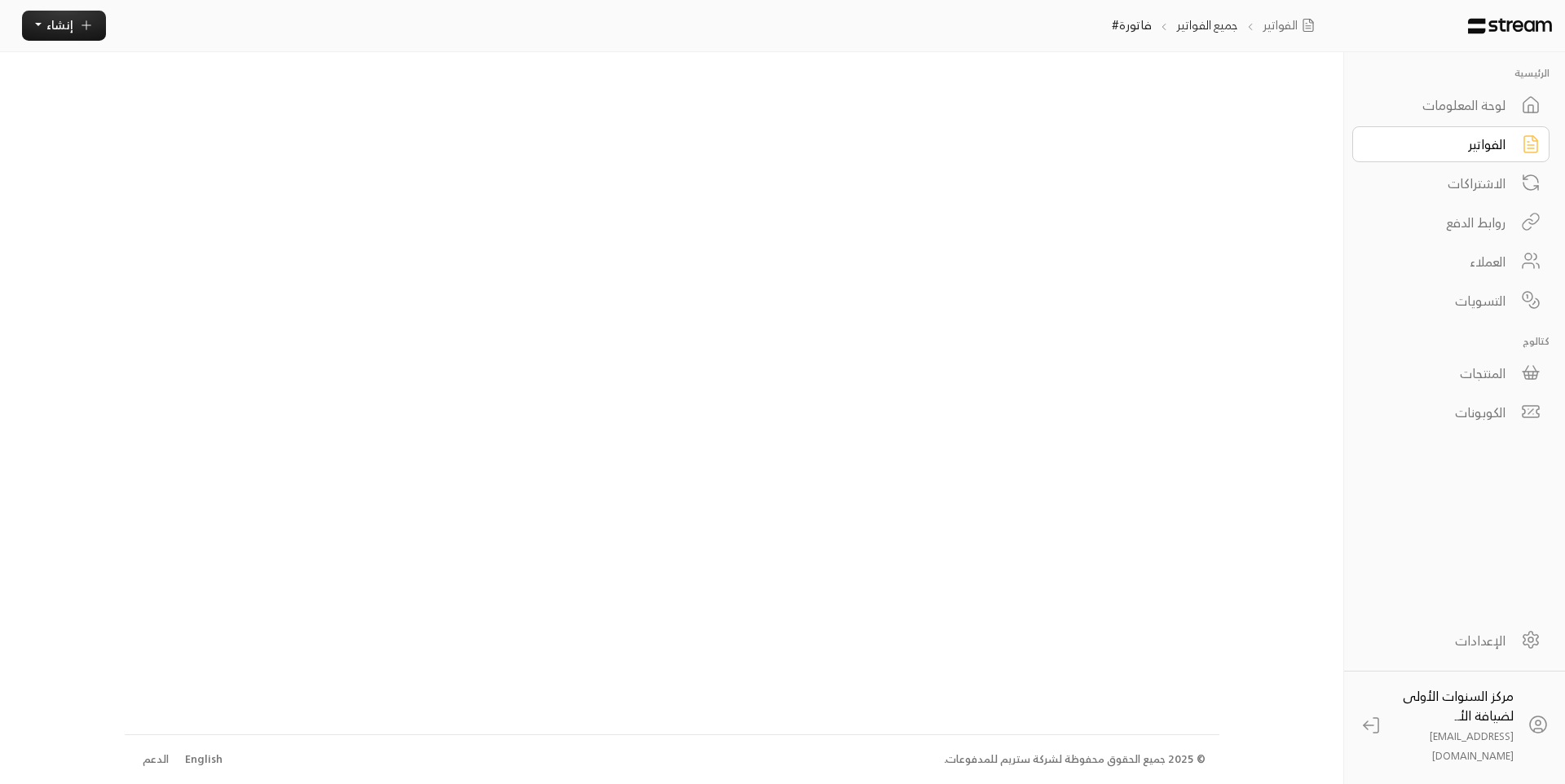
click at [1491, 109] on div "لوحة المعلومات" at bounding box center [1440, 105] width 131 height 20
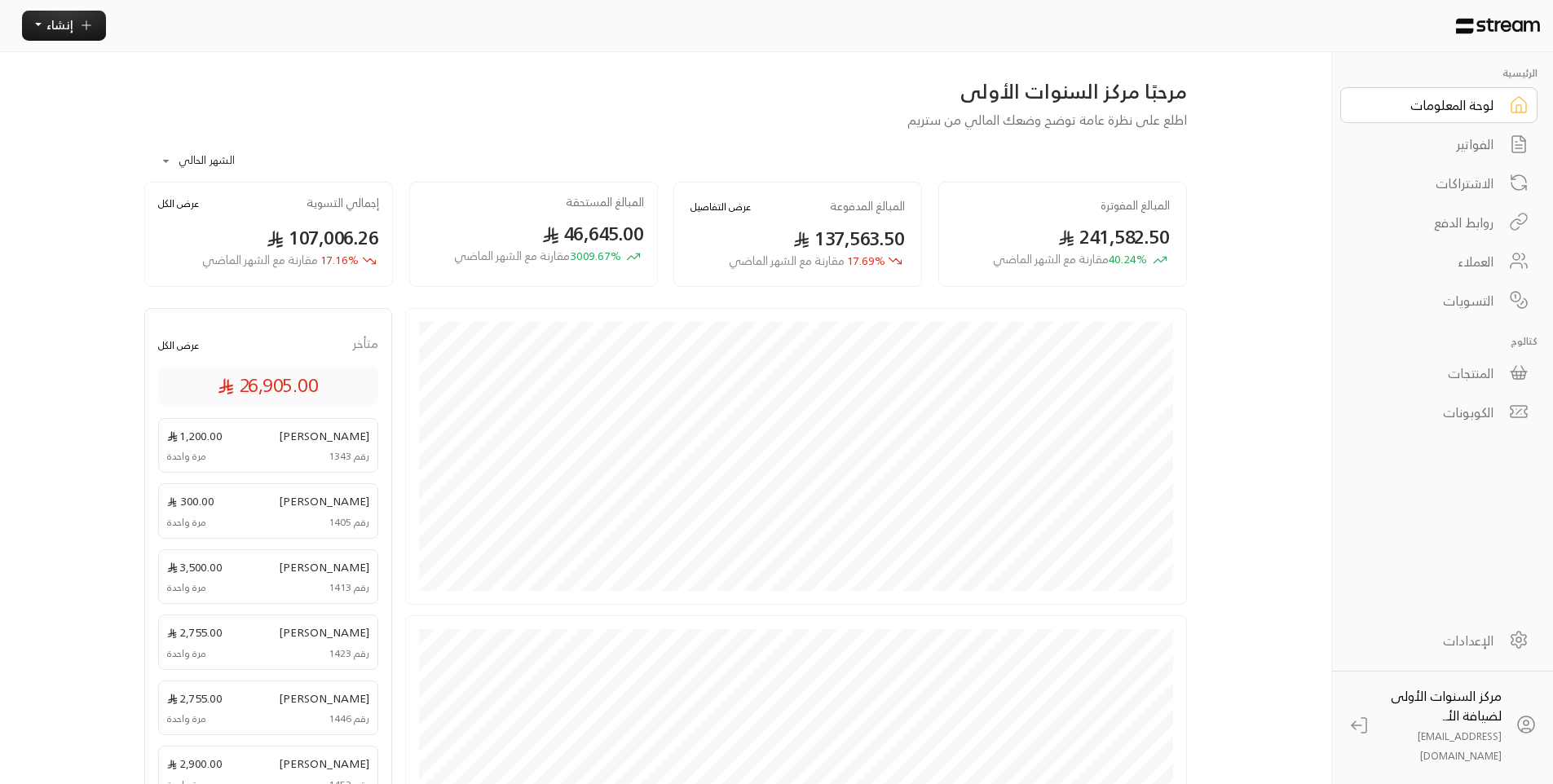
click at [1485, 140] on div "الفواتير" at bounding box center [1428, 144] width 131 height 20
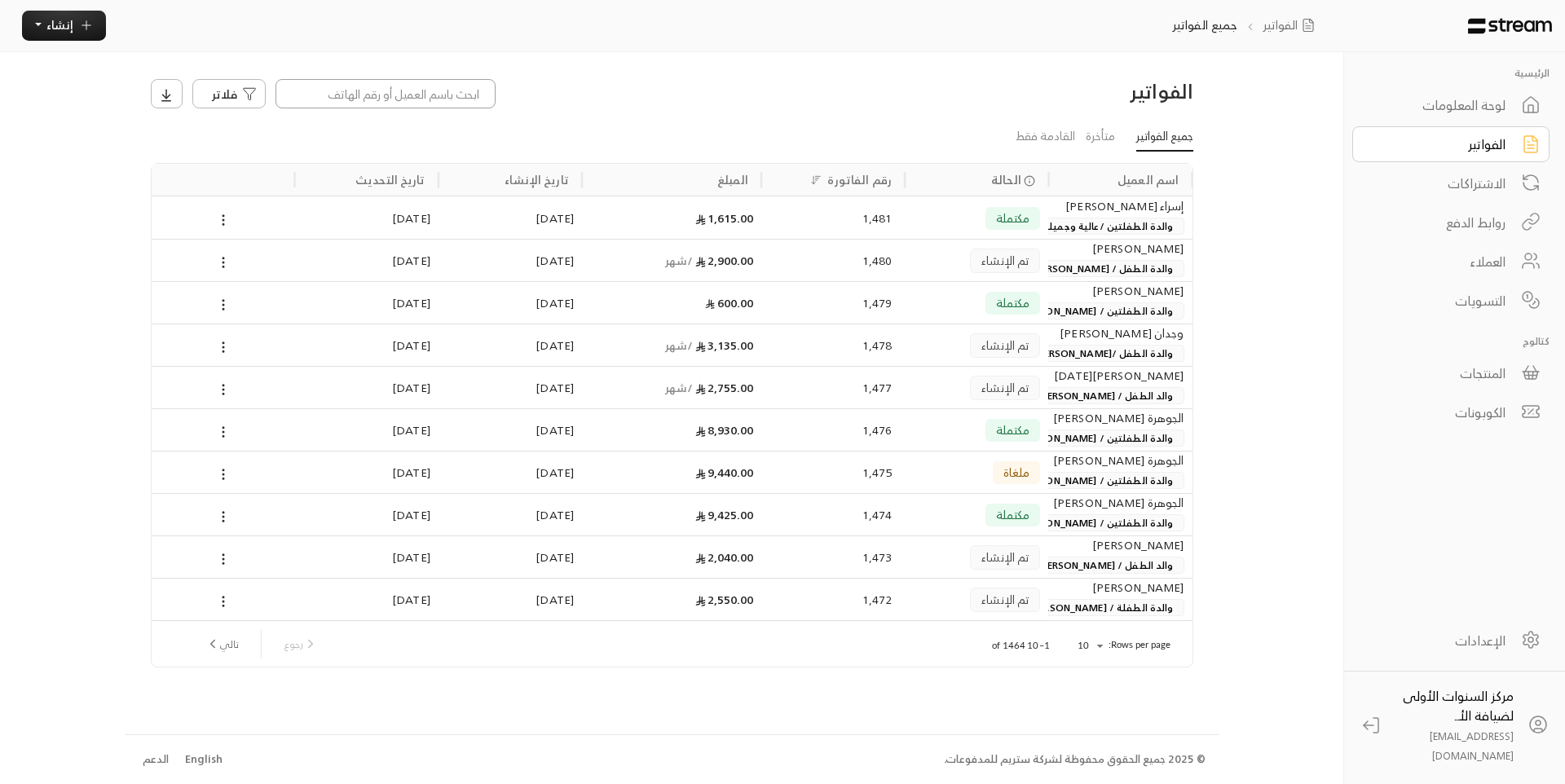
click at [462, 103] on input at bounding box center [385, 93] width 220 height 29
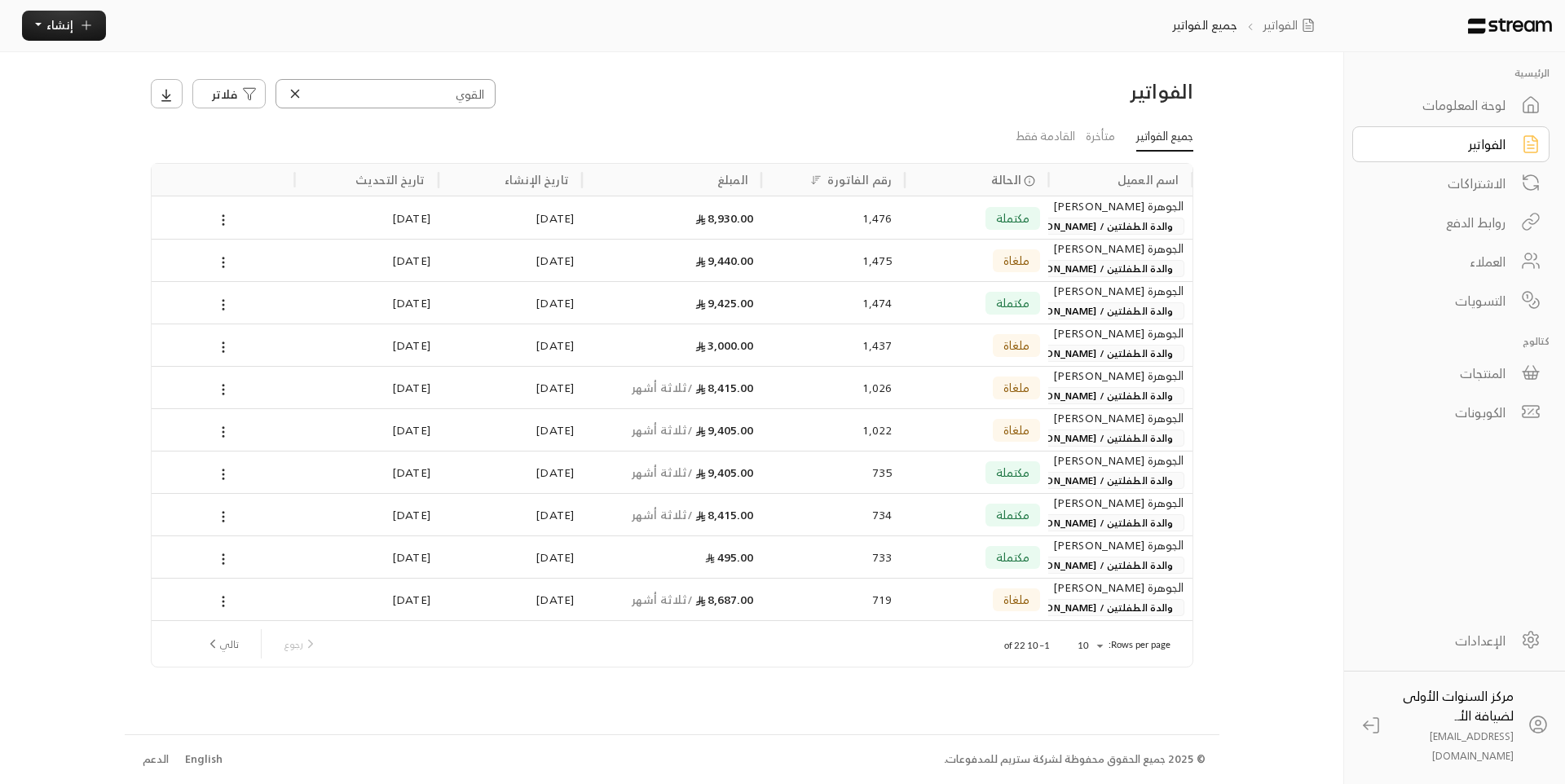
type input "القوي"
click at [1133, 205] on div "الجوهرة [PERSON_NAME]" at bounding box center [1119, 206] width 127 height 18
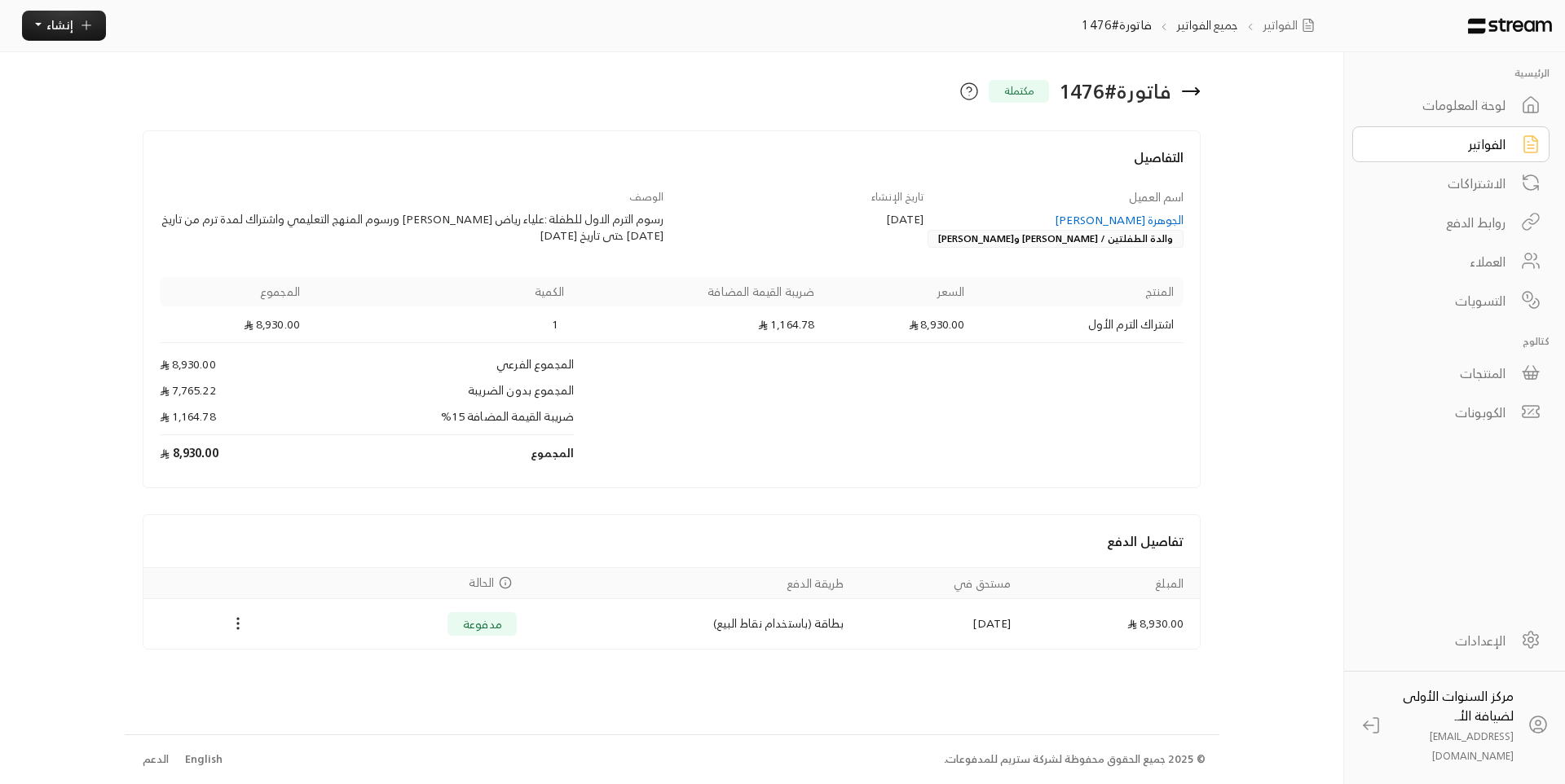
click at [1139, 218] on div "الجوهرة [PERSON_NAME]" at bounding box center [1061, 219] width 244 height 16
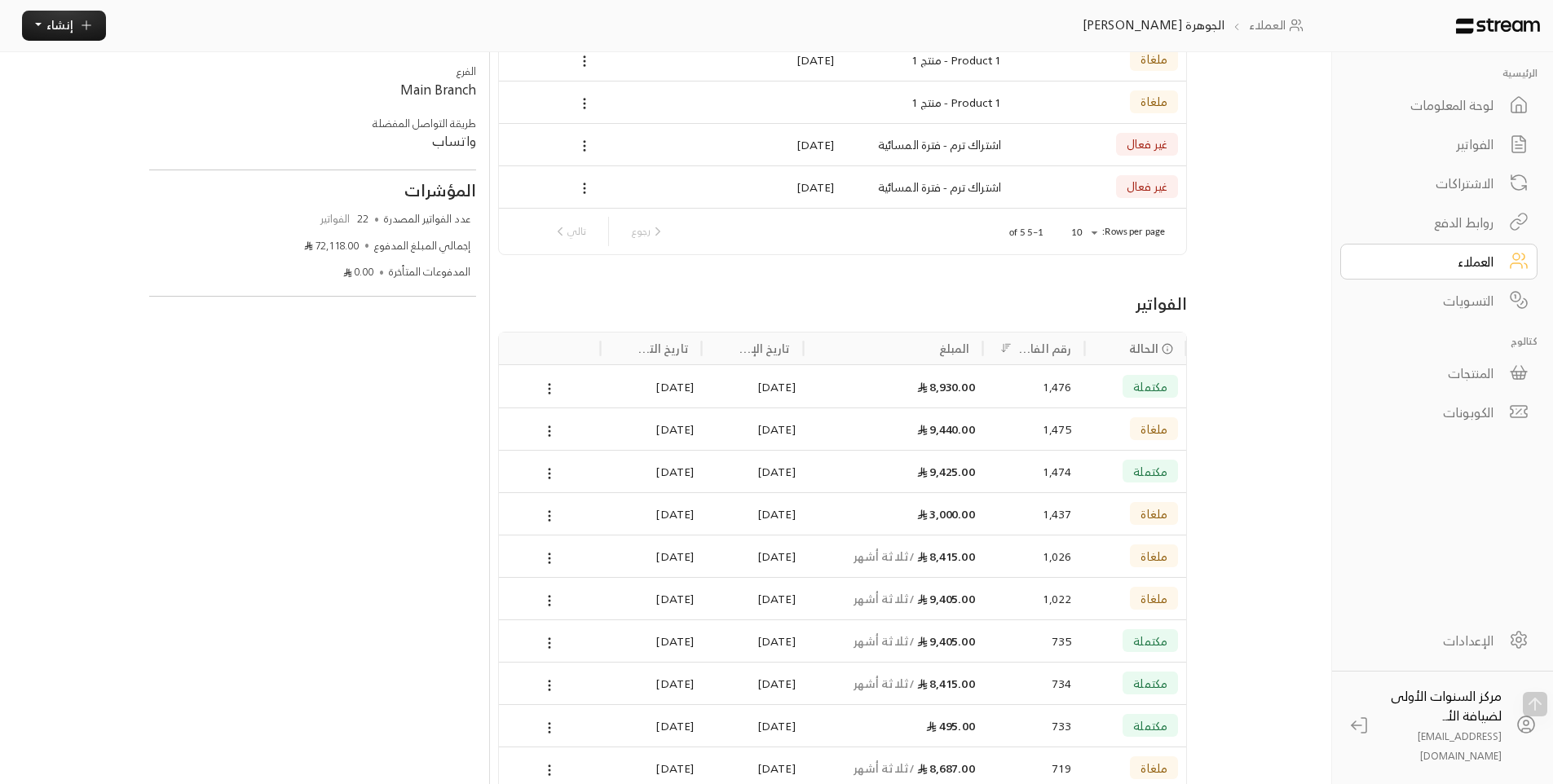
scroll to position [244, 0]
click at [991, 472] on div "1,474" at bounding box center [1033, 469] width 102 height 42
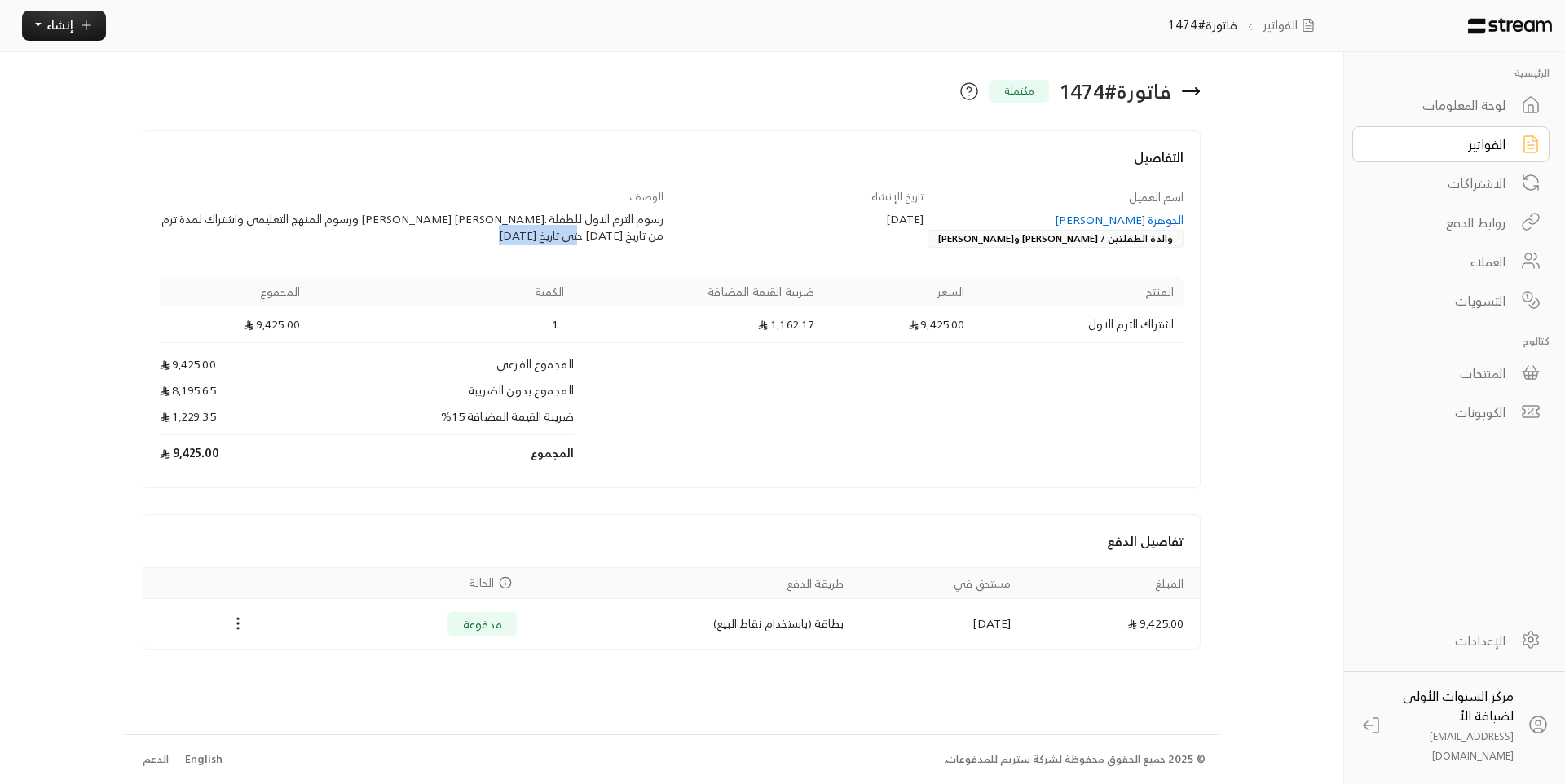
drag, startPoint x: 514, startPoint y: 234, endPoint x: 598, endPoint y: 241, distance: 84.3
click at [598, 241] on div "رسوم الترم الاول للطفلة :هيفاء رياض الحميضي ورسوم المنهج التعليمي واشتراك لمدة …" at bounding box center [412, 227] width 505 height 33
click at [578, 241] on div "رسوم الترم الاول للطفلة :هيفاء رياض الحميضي ورسوم المنهج التعليمي واشتراك لمدة …" at bounding box center [412, 227] width 505 height 33
drag, startPoint x: 584, startPoint y: 232, endPoint x: 573, endPoint y: 232, distance: 11.0
click at [573, 232] on div "رسوم الترم الاول للطفلة :هيفاء رياض الحميضي ورسوم المنهج التعليمي واشتراك لمدة …" at bounding box center [412, 227] width 505 height 33
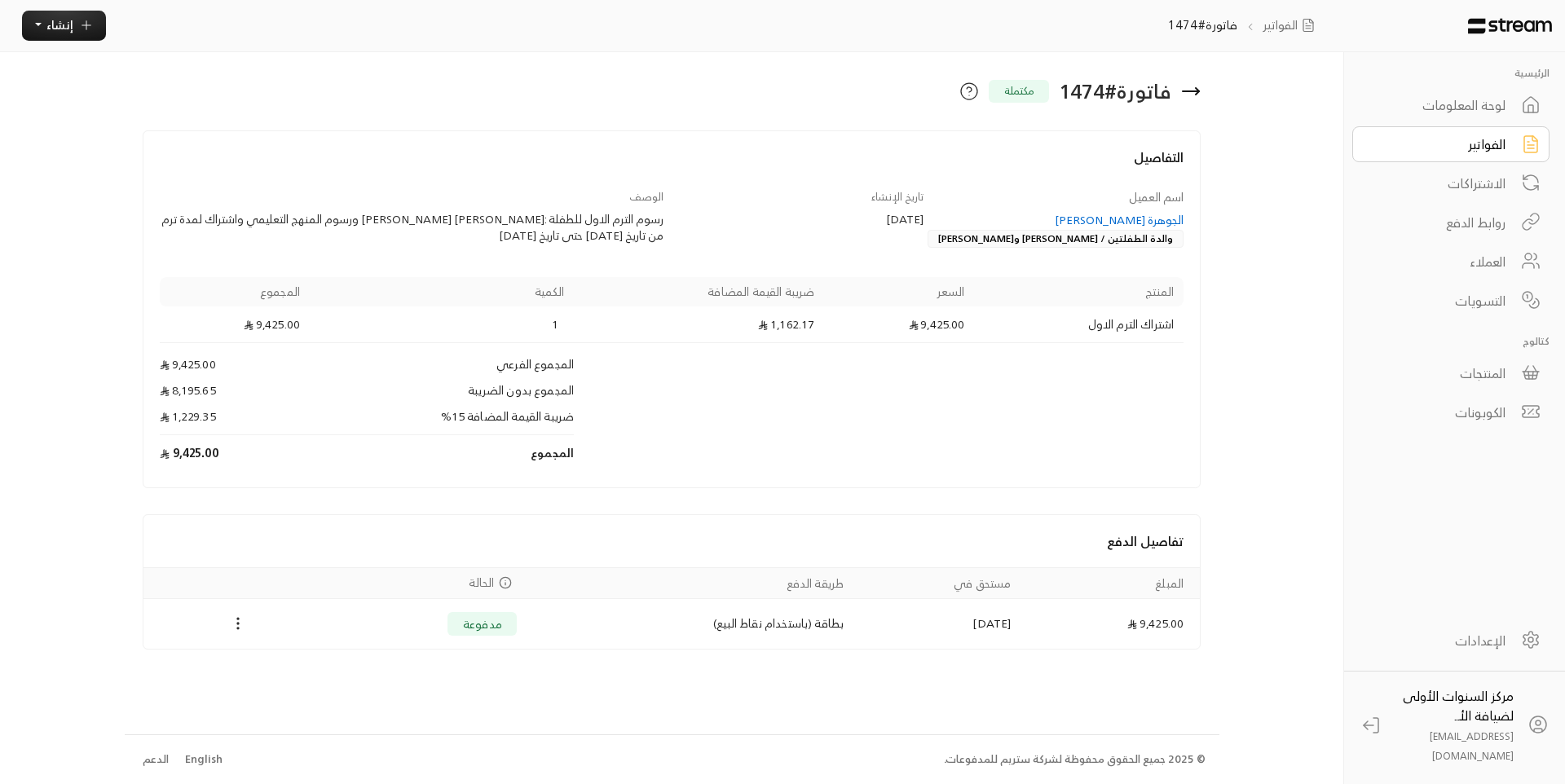
click at [556, 234] on div "رسوم الترم الاول للطفلة :هيفاء رياض الحميضي ورسوم المنهج التعليمي واشتراك لمدة …" at bounding box center [412, 227] width 505 height 33
click at [646, 185] on div "التفاصيل" at bounding box center [671, 168] width 1040 height 41
click at [610, 240] on div "رسوم الترم الاول للطفلة :هيفاء رياض الحميضي ورسوم المنهج التعليمي واشتراك لمدة …" at bounding box center [412, 227] width 505 height 33
drag, startPoint x: 580, startPoint y: 234, endPoint x: 507, endPoint y: 236, distance: 73.0
click at [507, 236] on div "رسوم الترم الاول للطفلة :هيفاء رياض الحميضي ورسوم المنهج التعليمي واشتراك لمدة …" at bounding box center [412, 227] width 505 height 33
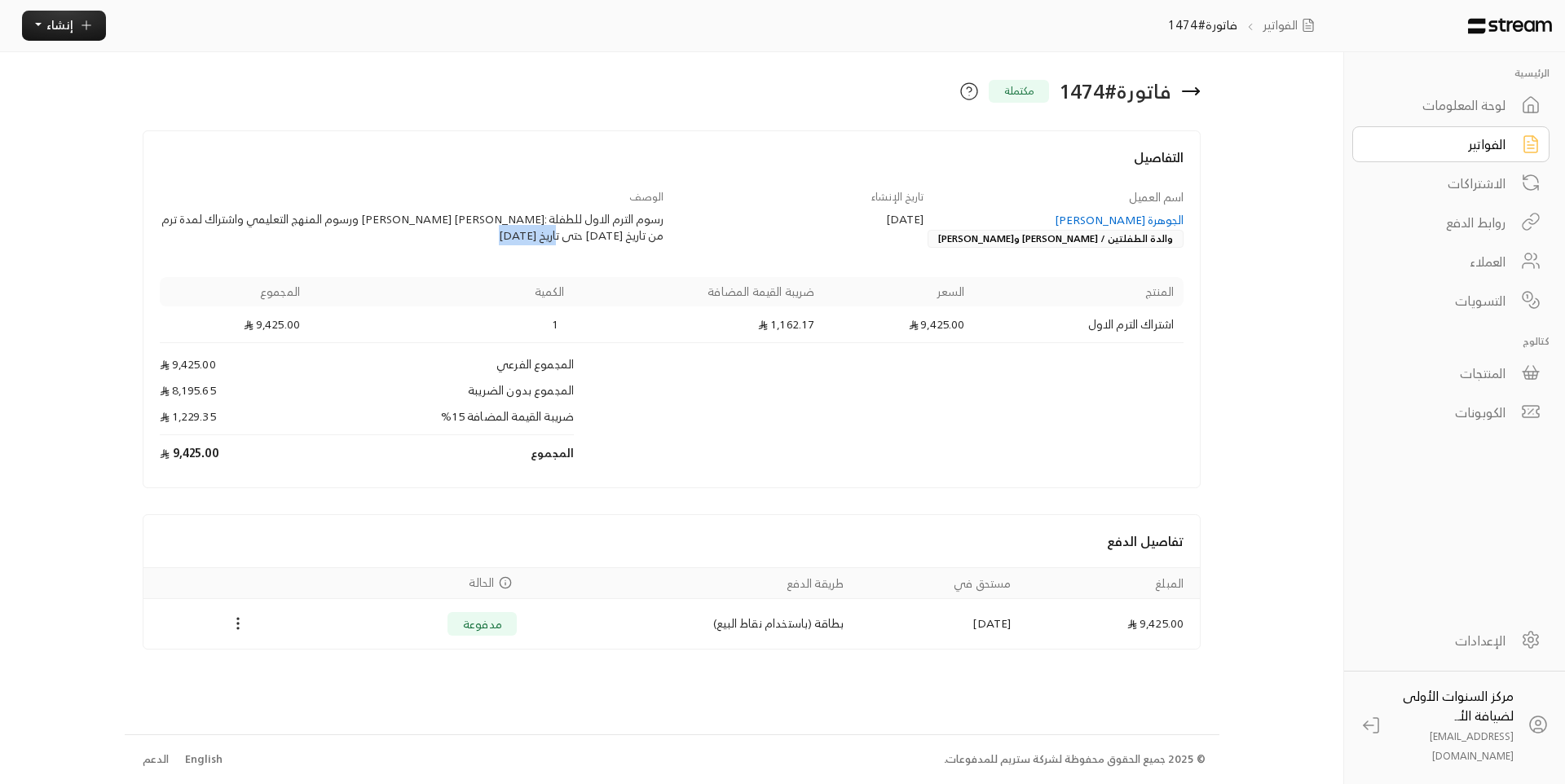
click at [507, 236] on div "رسوم الترم الاول للطفلة :هيفاء رياض الحميضي ورسوم المنهج التعليمي واشتراك لمدة …" at bounding box center [412, 227] width 505 height 33
click at [582, 233] on div "رسوم الترم الاول للطفلة :هيفاء رياض الحميضي ورسوم المنهج التعليمي واشتراك لمدة …" at bounding box center [412, 227] width 505 height 33
click at [553, 230] on div "رسوم الترم الاول للطفلة :هيفاء رياض الحميضي ورسوم المنهج التعليمي واشتراك لمدة …" at bounding box center [412, 227] width 505 height 33
click at [517, 243] on div "الوصف رسوم الترم الاول للطفلة :هيفاء رياض الحميضي ورسوم المنهج التعليمي واشتراك…" at bounding box center [412, 219] width 520 height 60
click at [596, 246] on div "الوصف رسوم الترم الاول للطفلة :هيفاء رياض الحميضي ورسوم المنهج التعليمي واشتراك…" at bounding box center [412, 219] width 520 height 60
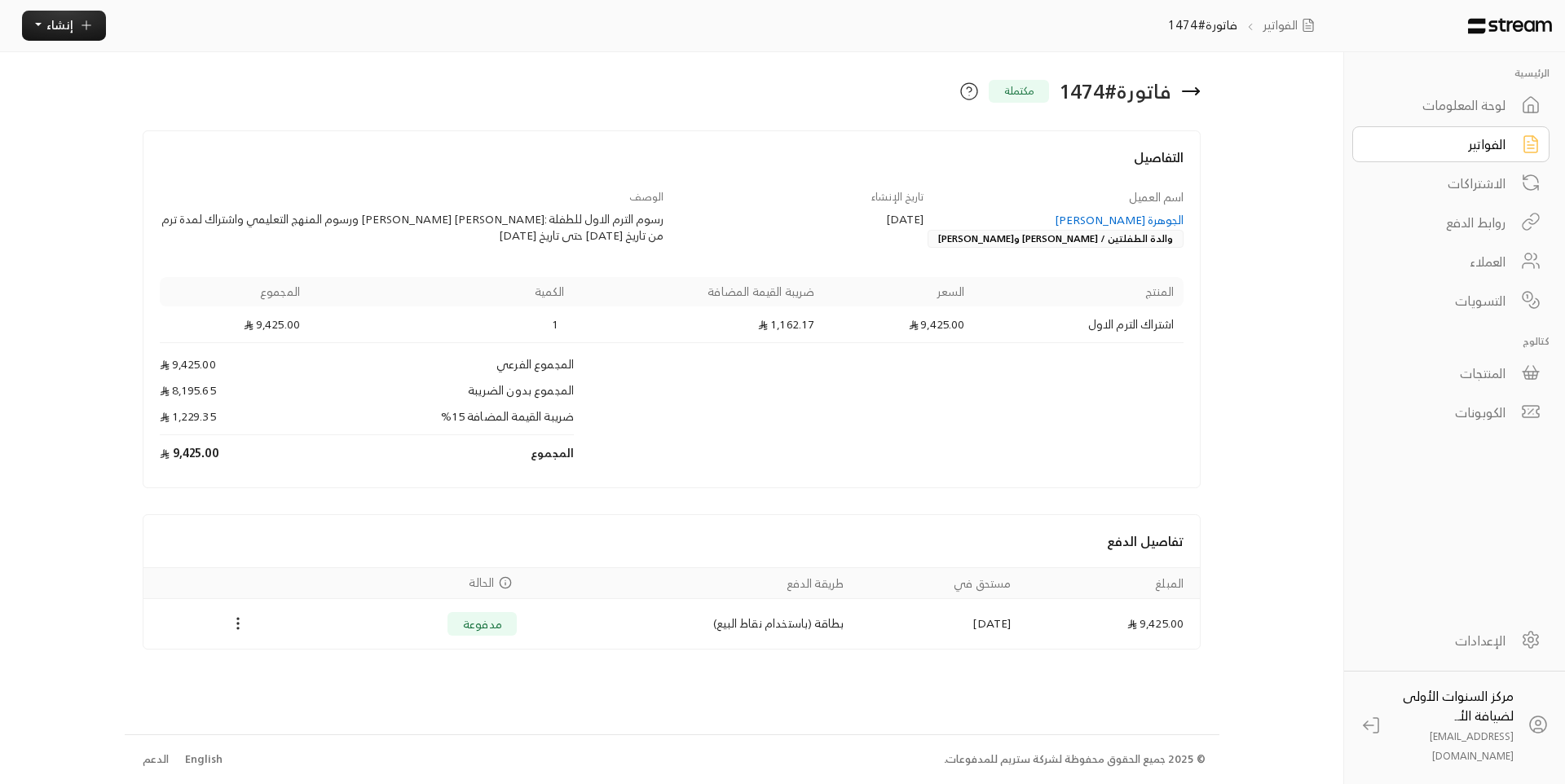
click at [596, 246] on div "الوصف رسوم الترم الاول للطفلة :هيفاء رياض الحميضي ورسوم المنهج التعليمي واشتراك…" at bounding box center [412, 219] width 520 height 60
click at [548, 249] on div "اسم العميل الجوهرة عبدالله القويز والدة الطفلتين / علياء وهيفاء الحميضي تاريخ ا…" at bounding box center [671, 330] width 1040 height 283
click at [555, 231] on div "رسوم الترم الاول للطفلة :هيفاء رياض الحميضي ورسوم المنهج التعليمي واشتراك لمدة …" at bounding box center [412, 227] width 505 height 33
drag, startPoint x: 579, startPoint y: 233, endPoint x: 521, endPoint y: 239, distance: 58.3
click at [521, 239] on div "رسوم الترم الاول للطفلة :هيفاء رياض الحميضي ورسوم المنهج التعليمي واشتراك لمدة …" at bounding box center [412, 227] width 505 height 33
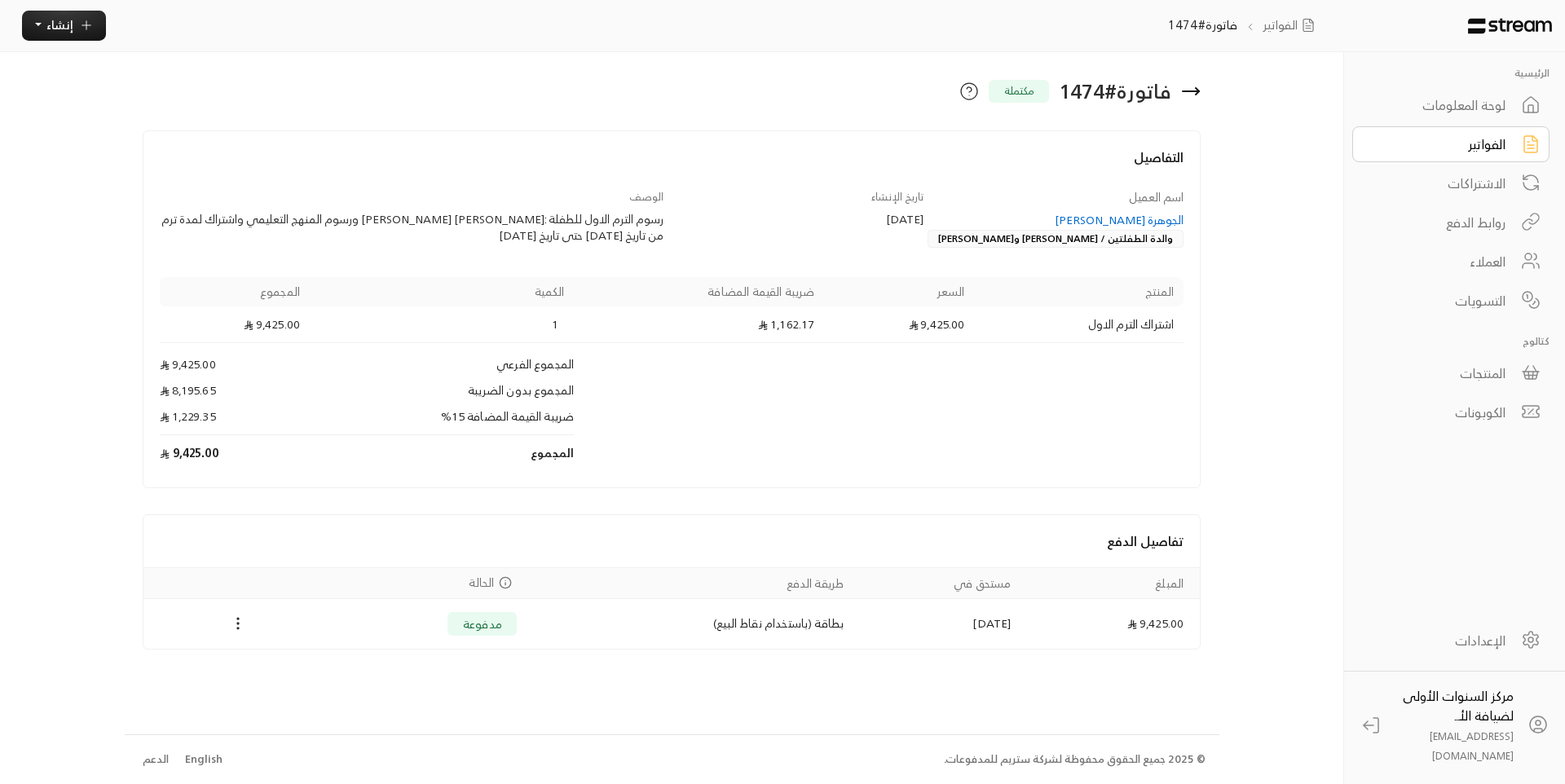
click at [785, 245] on div "تاريخ الإنشاء 12/08/2025" at bounding box center [801, 219] width 260 height 60
click at [1120, 215] on div "الجوهرة [PERSON_NAME]" at bounding box center [1061, 219] width 244 height 16
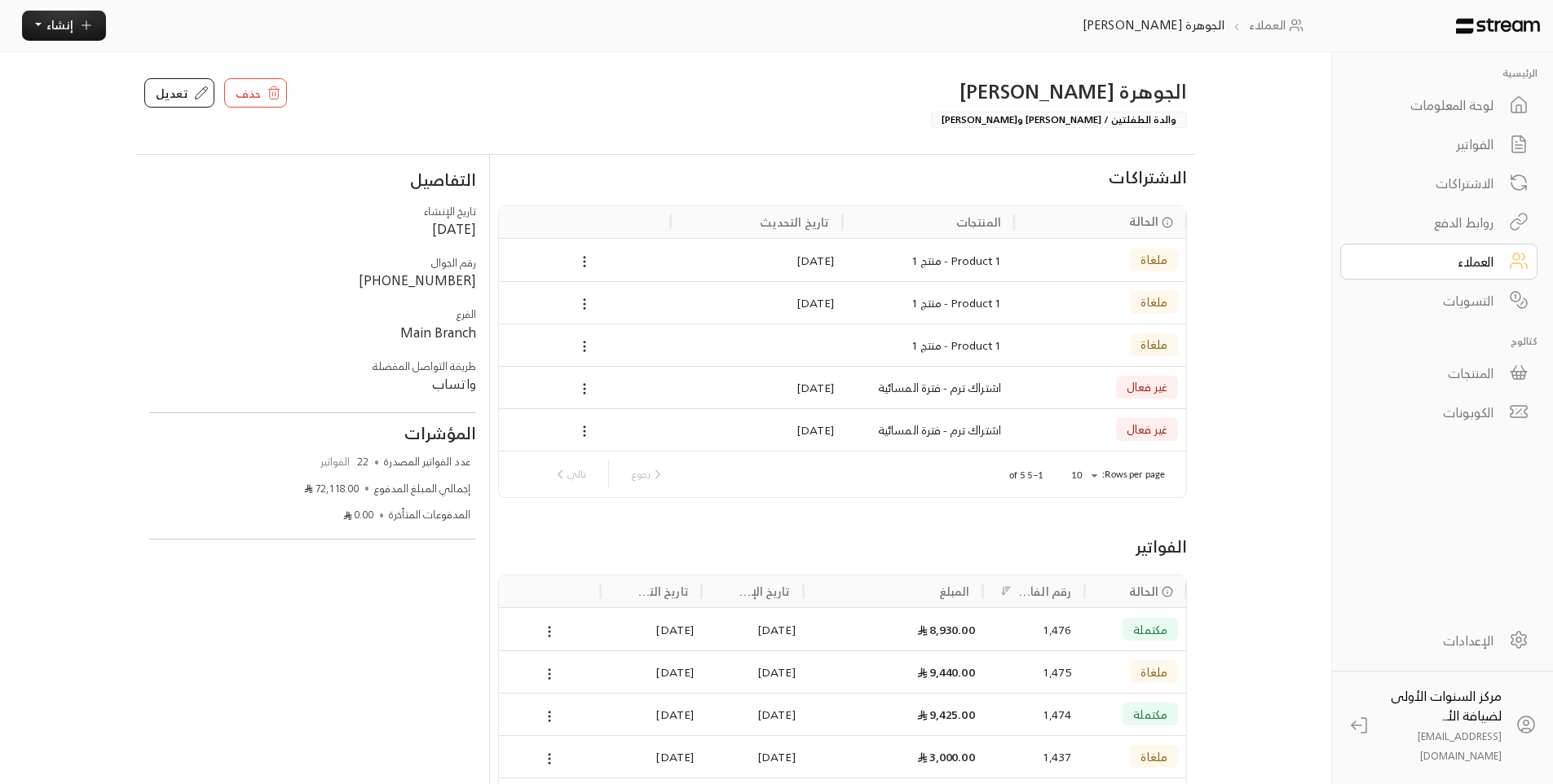
click at [942, 643] on div "8,930.00" at bounding box center [893, 629] width 163 height 41
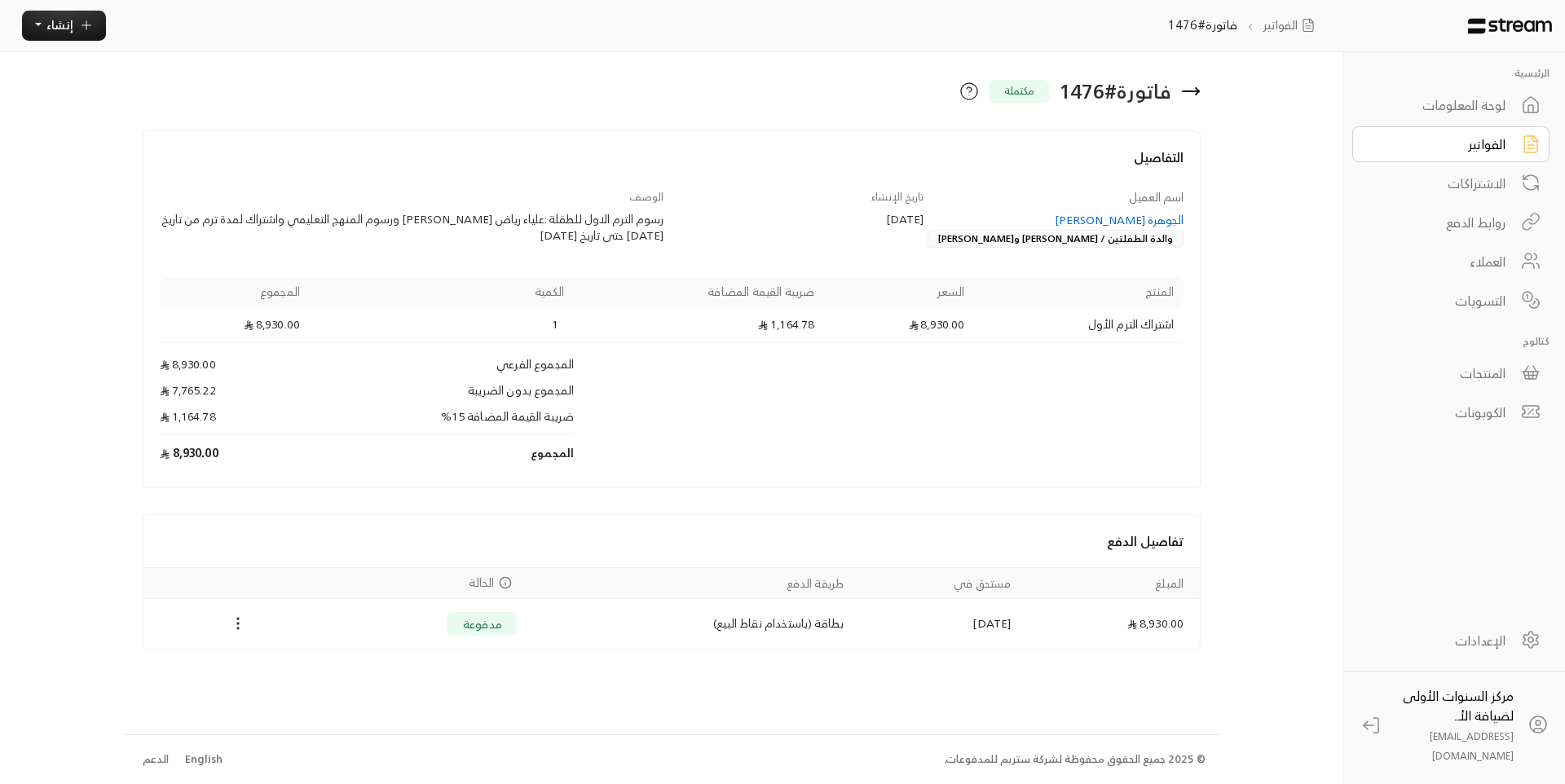
click at [554, 255] on div "اسم العميل الجوهرة عبدالله القويز والدة الطفلتين / علياء وهيفاء الحميضي تاريخ ا…" at bounding box center [671, 330] width 1040 height 283
click at [1058, 130] on div "التفاصيل اسم العميل الجوهرة عبدالله القويز والدة الطفلتين / علياء وهيفاء الحميض…" at bounding box center [671, 309] width 1059 height 357
click at [873, 95] on div "فاتورة # 1476 مكتملة" at bounding box center [850, 92] width 716 height 26
